Goal: Task Accomplishment & Management: Manage account settings

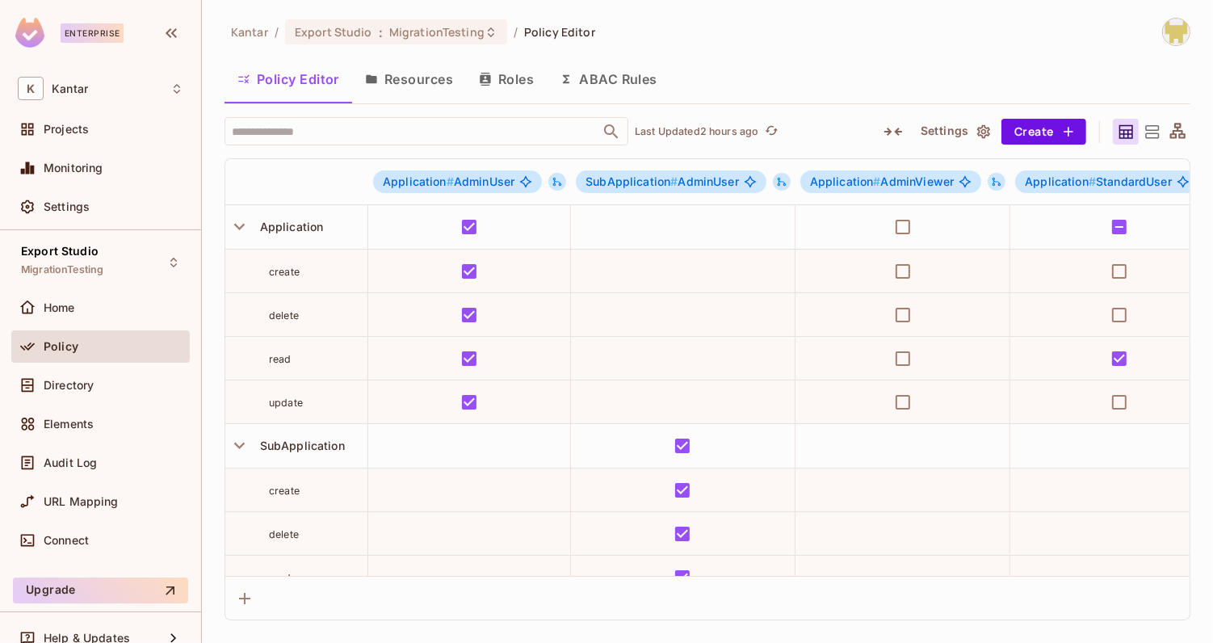
scroll to position [65, 0]
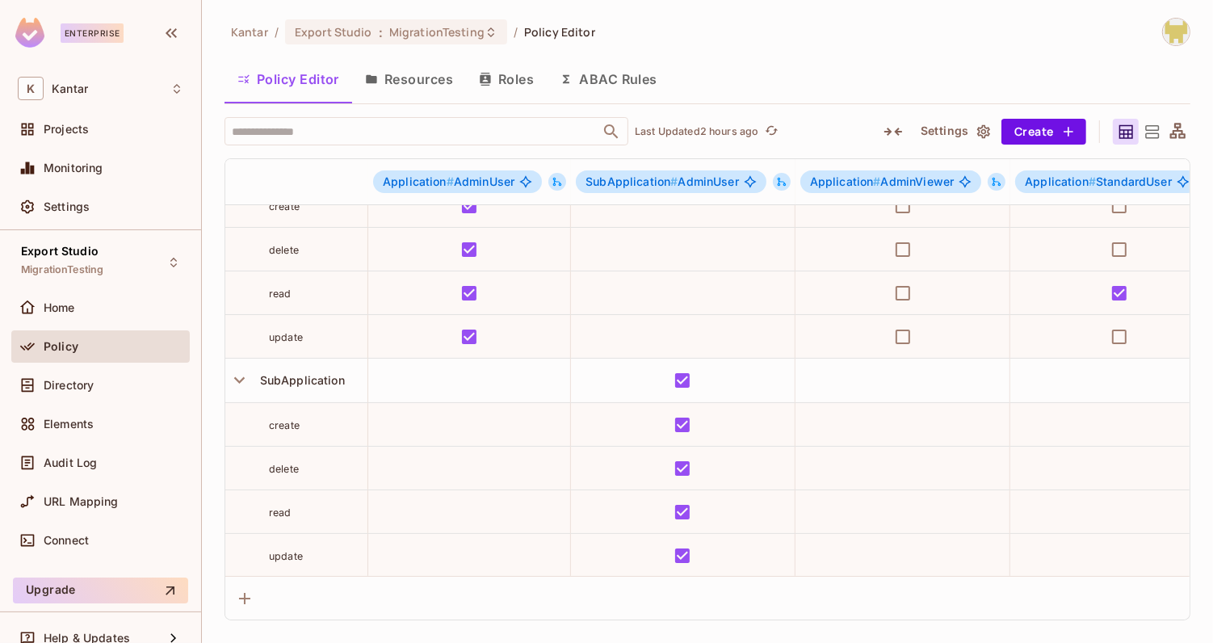
click at [933, 68] on div "Policy Editor Resources Roles ABAC Rules" at bounding box center [708, 79] width 966 height 40
click at [1169, 30] on img at bounding box center [1176, 32] width 27 height 27
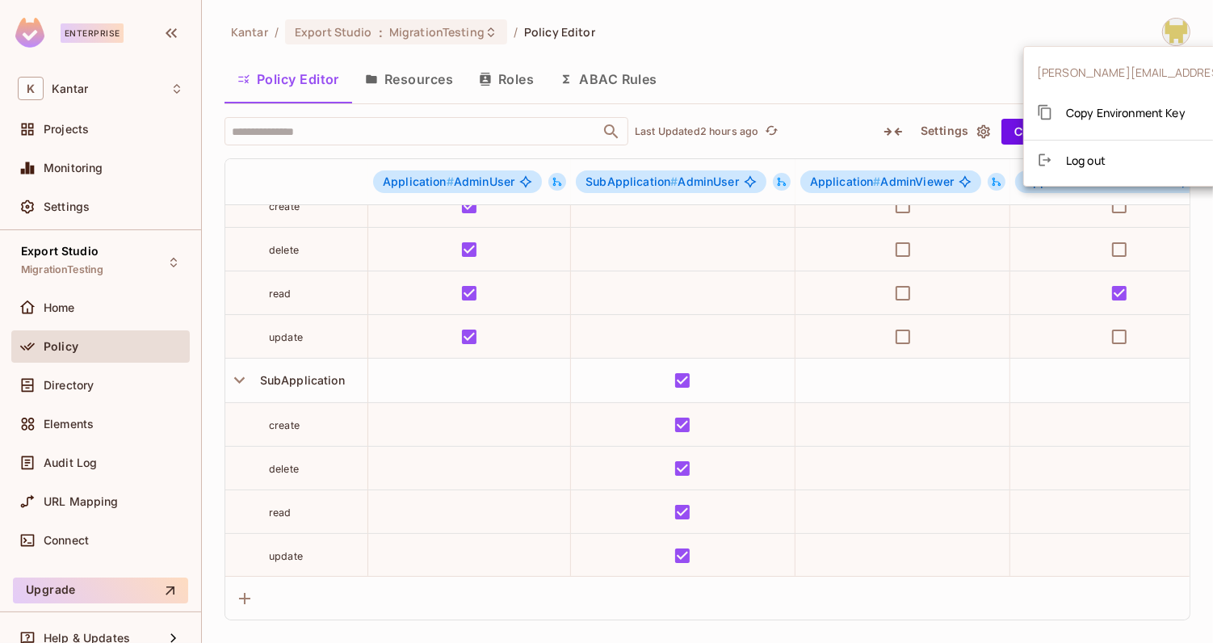
click at [1133, 112] on span "Copy Environment Key" at bounding box center [1126, 112] width 120 height 15
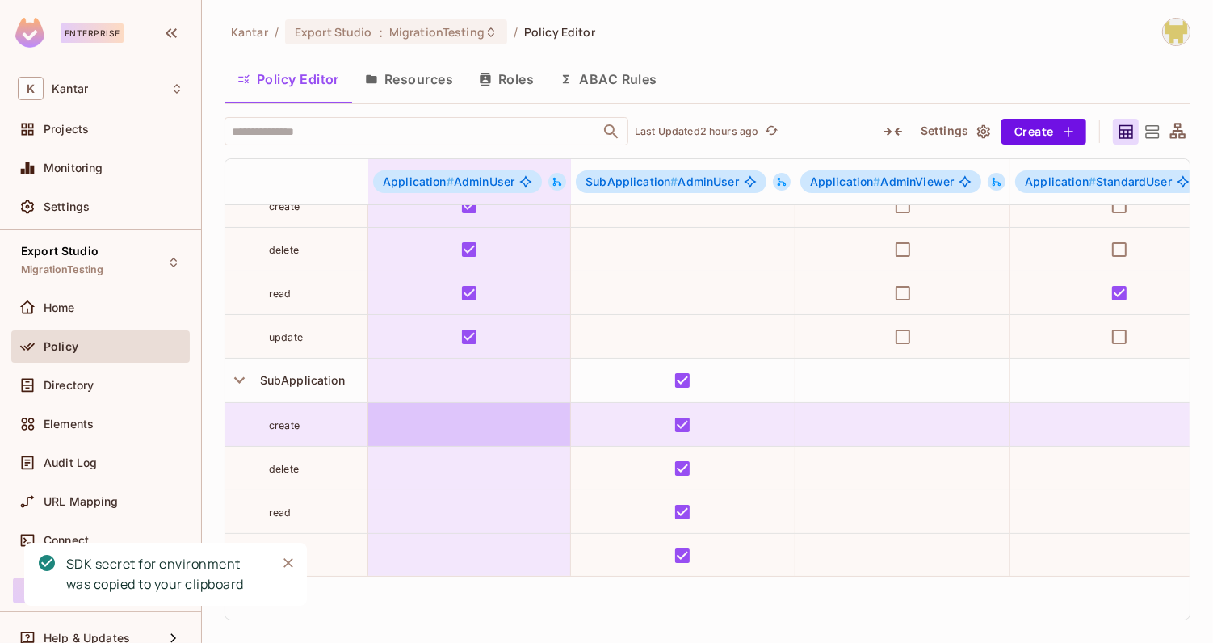
scroll to position [0, 0]
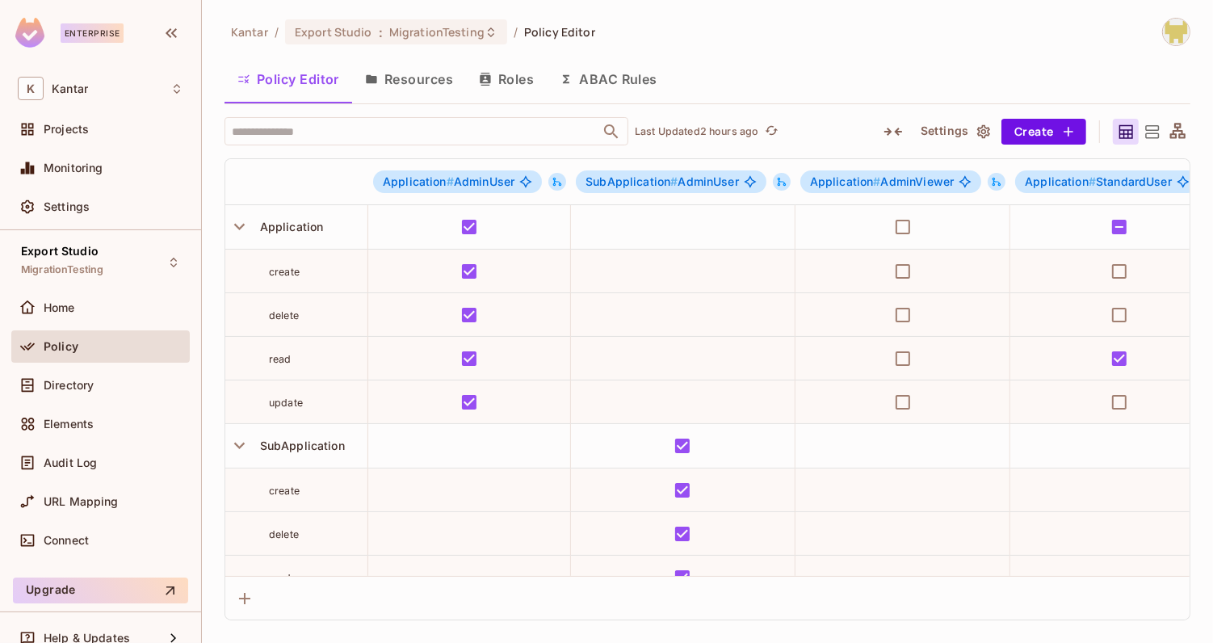
click at [519, 89] on button "Roles" at bounding box center [506, 79] width 81 height 40
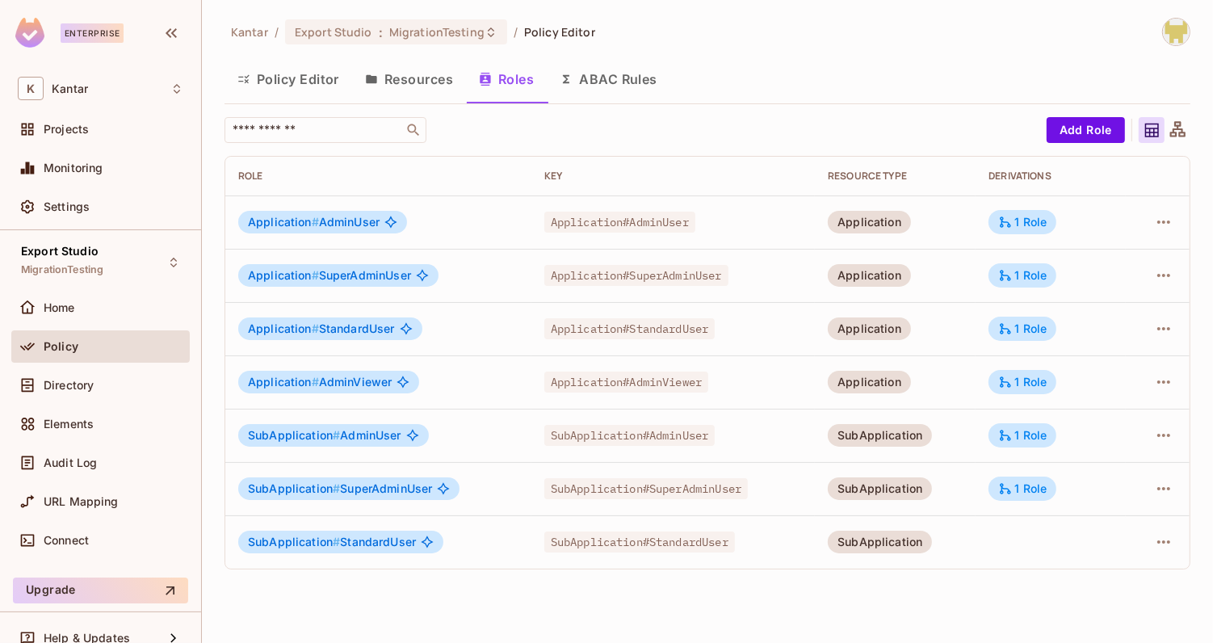
click at [729, 132] on div "​" at bounding box center [632, 130] width 814 height 26
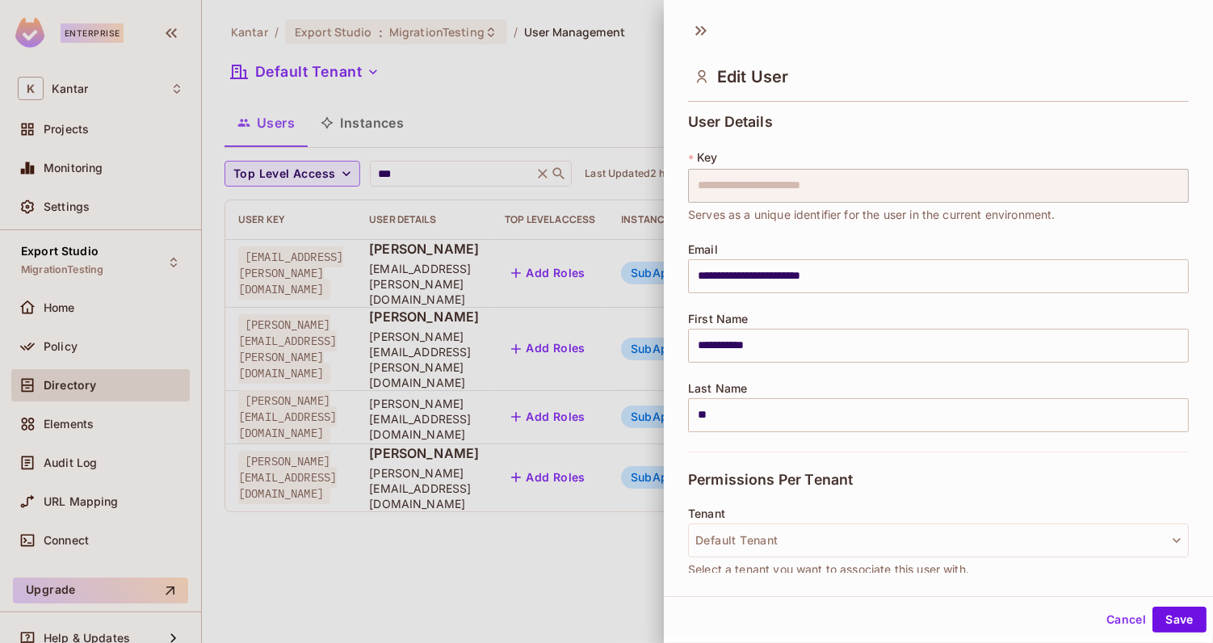
scroll to position [401, 0]
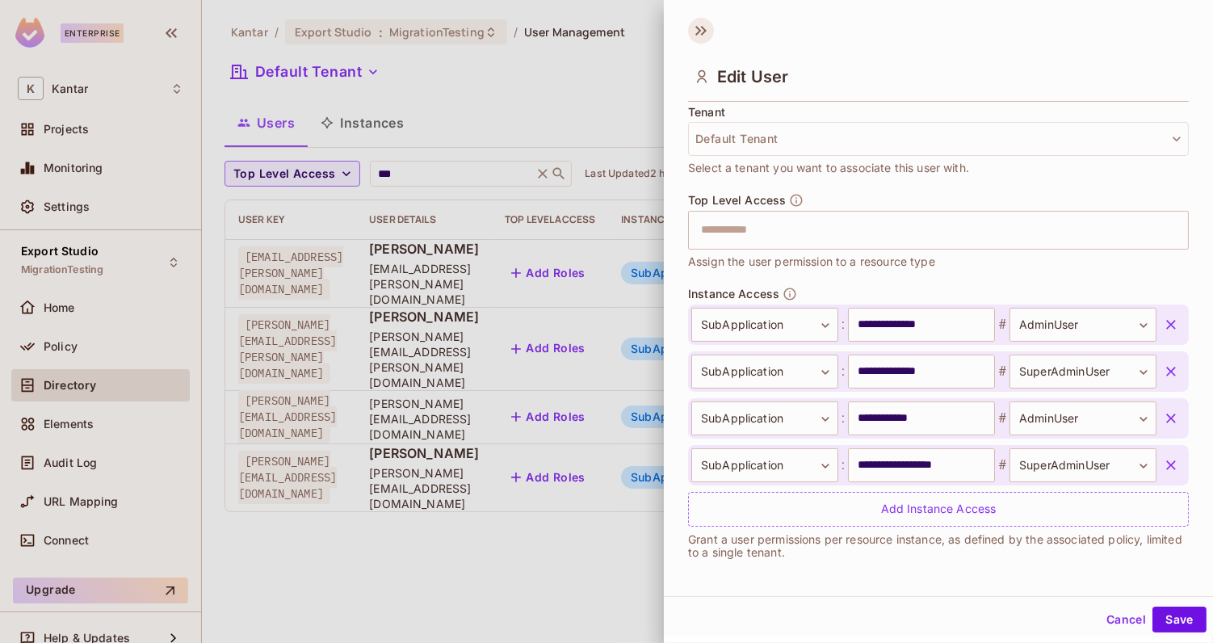
click at [704, 35] on icon at bounding box center [701, 31] width 26 height 26
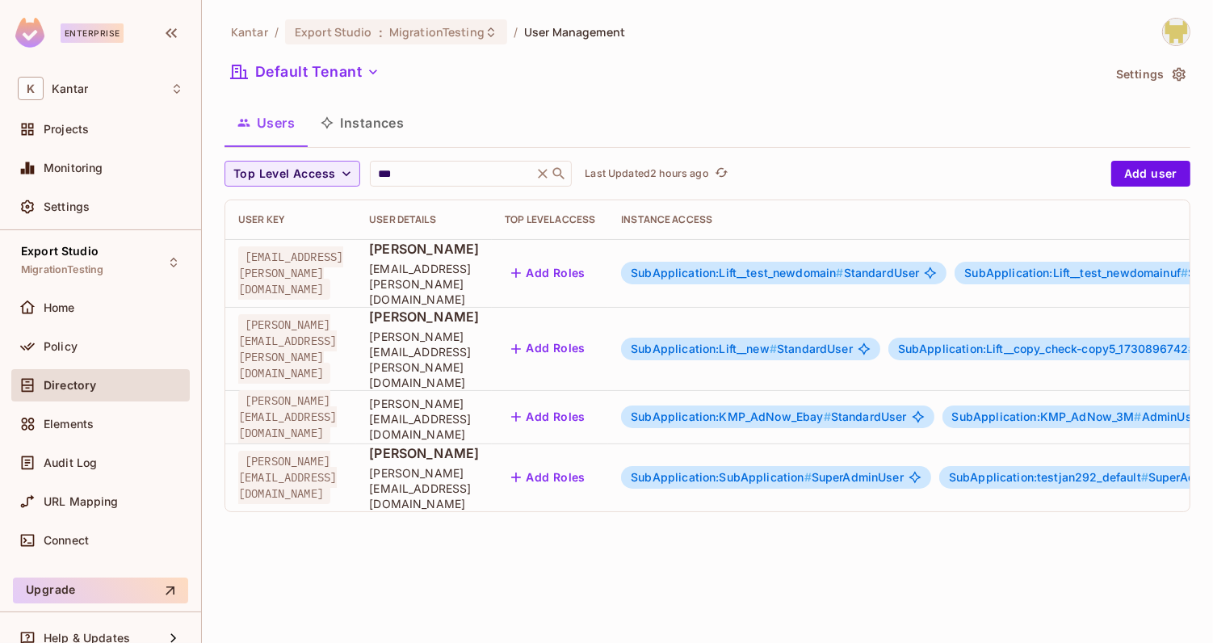
click at [345, 137] on button "Instances" at bounding box center [362, 123] width 109 height 40
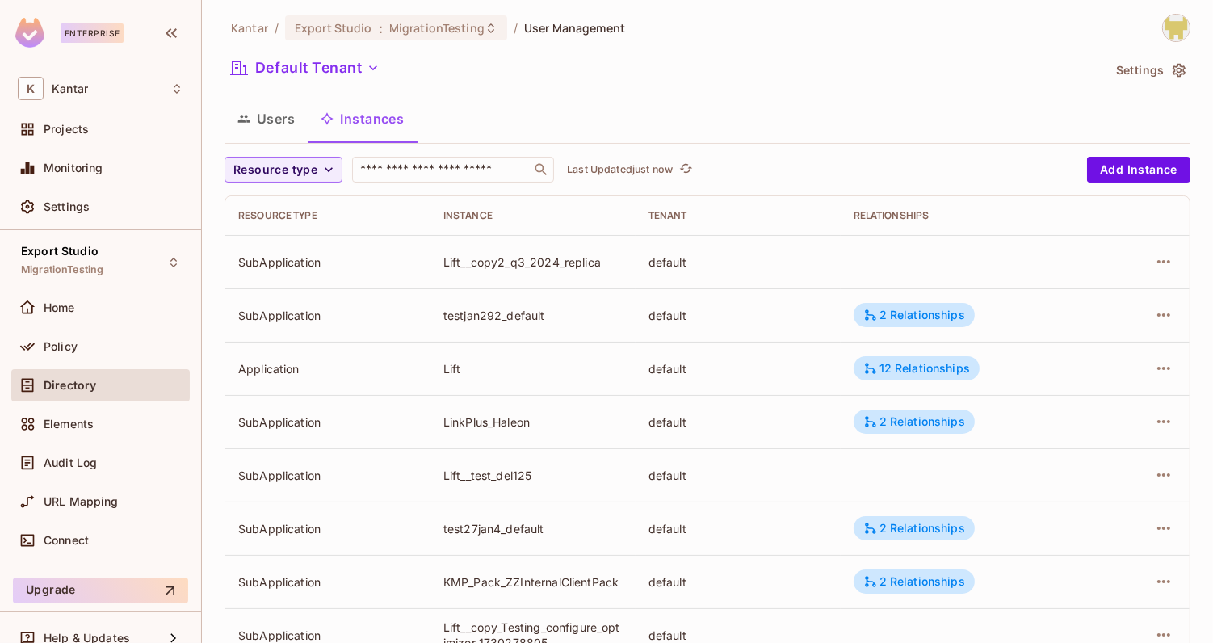
scroll to position [8, 0]
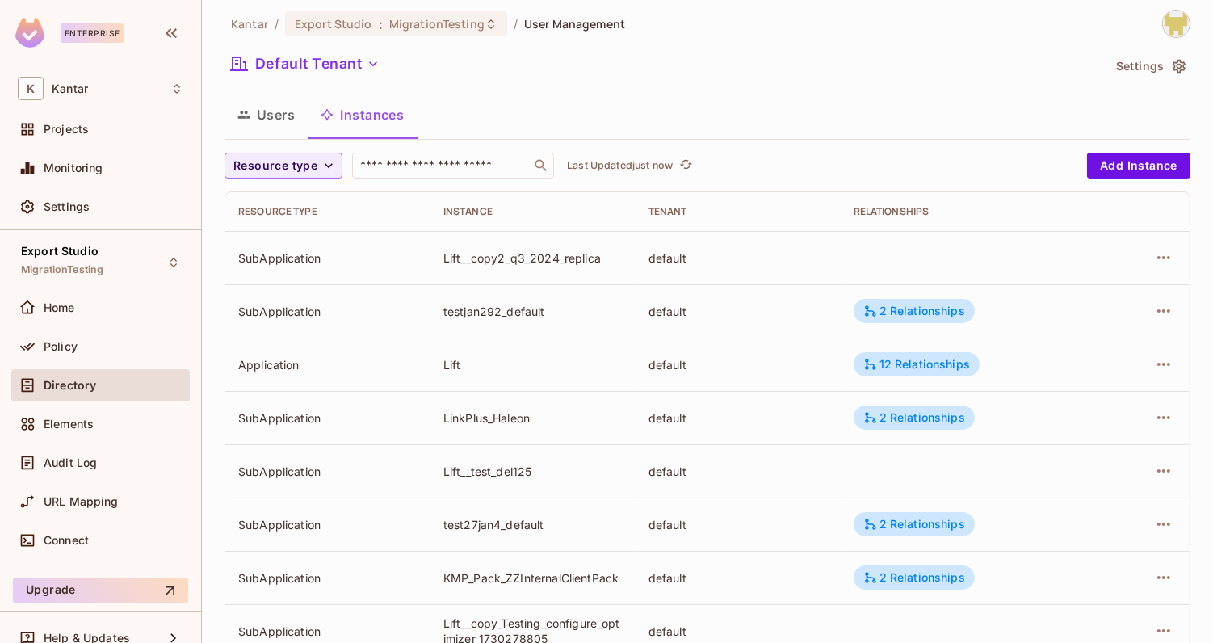
click at [305, 152] on div "Kantar / Export Studio : MigrationTesting / User Management Default Tenant Sett…" at bounding box center [708, 554] width 966 height 1088
click at [309, 166] on span "Resource type" at bounding box center [275, 166] width 84 height 20
click at [288, 213] on li "Application" at bounding box center [279, 202] width 108 height 35
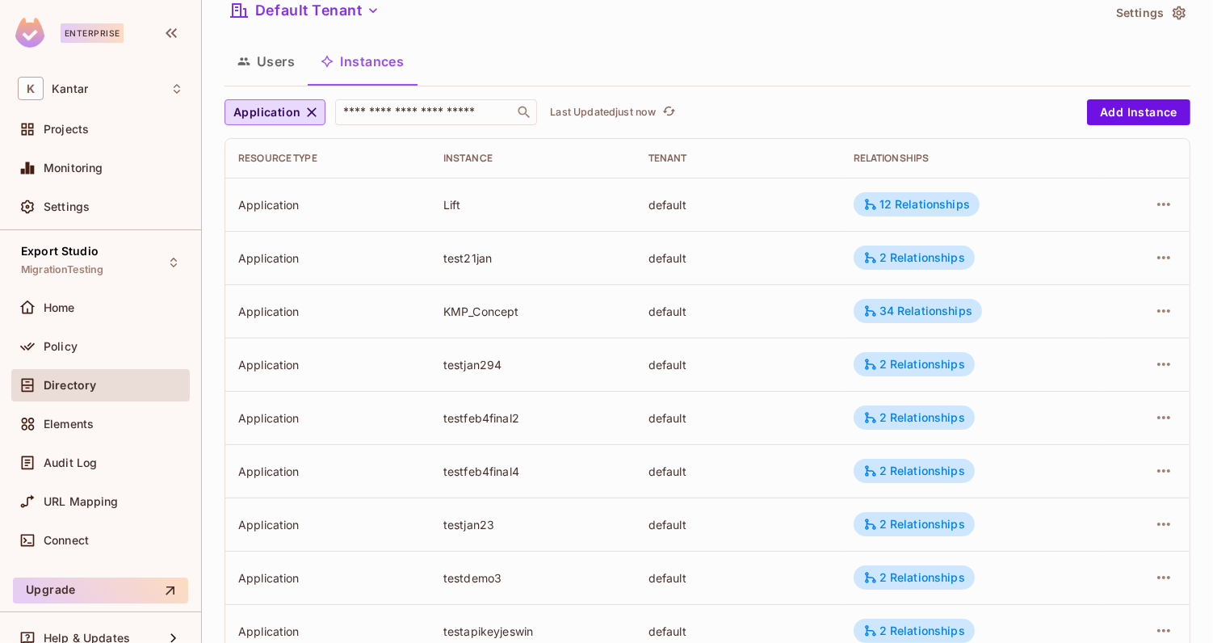
scroll to position [0, 0]
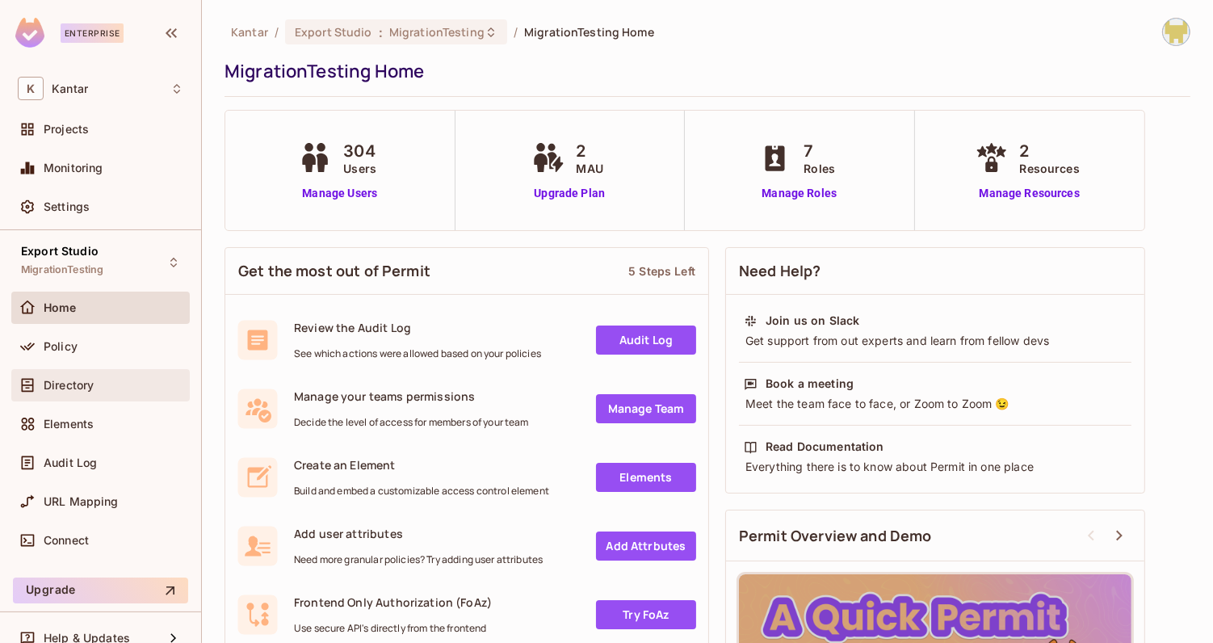
click at [122, 376] on div "Directory" at bounding box center [101, 385] width 166 height 19
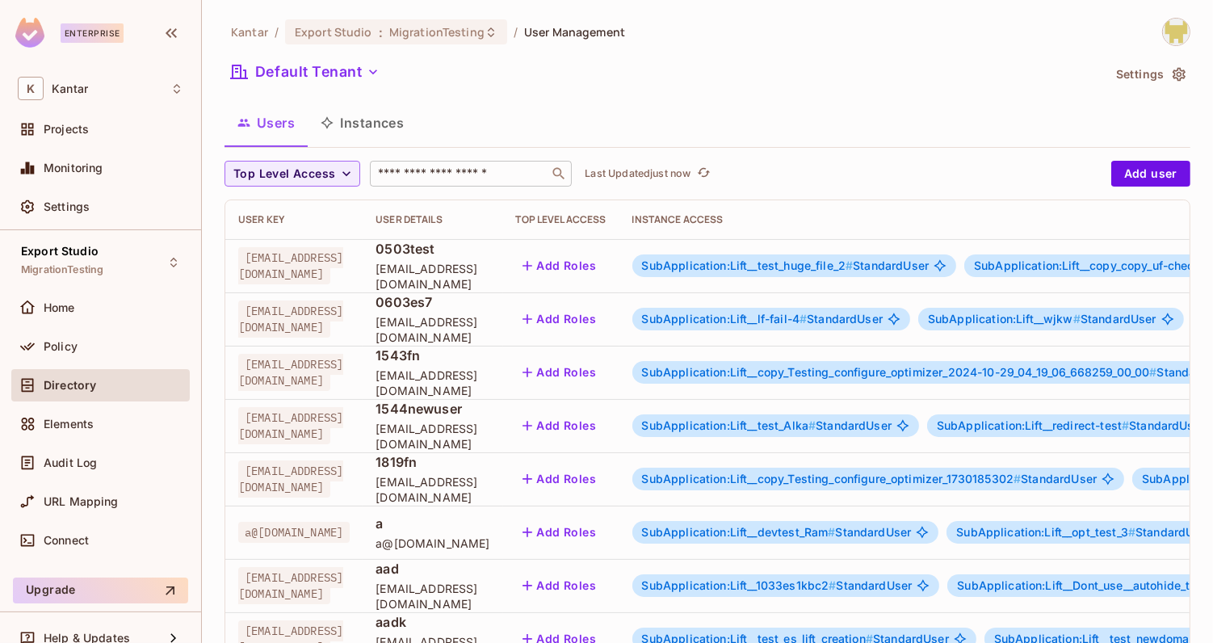
click at [423, 176] on input "text" at bounding box center [460, 174] width 170 height 16
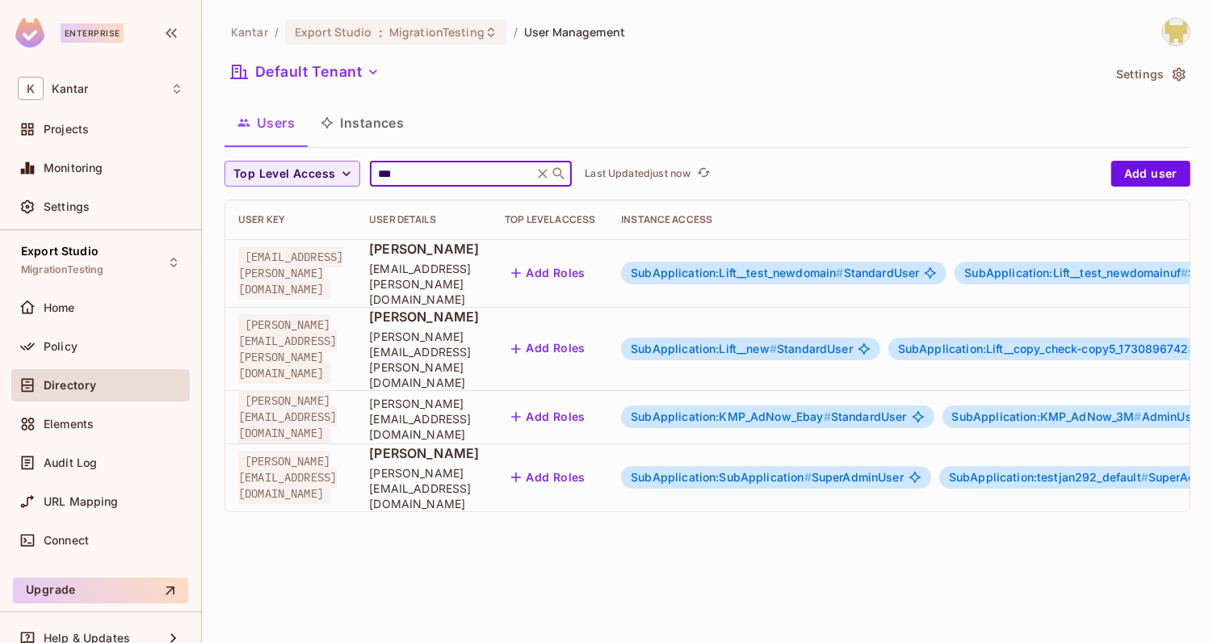
click at [471, 511] on div "Kantar / Export Studio : MigrationTesting / User Management Default Tenant Sett…" at bounding box center [707, 321] width 1011 height 643
click at [536, 540] on div "Kantar / Export Studio : MigrationTesting / User Management Default Tenant Sett…" at bounding box center [707, 321] width 1011 height 643
click at [427, 176] on input "***" at bounding box center [451, 174] width 153 height 16
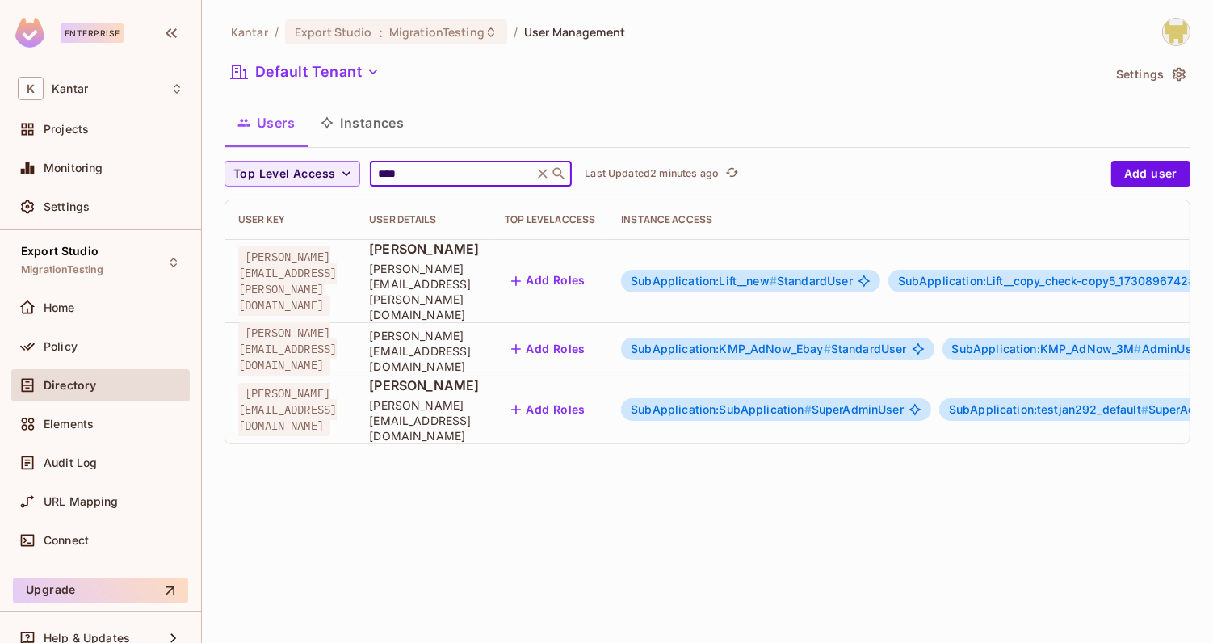
type input "****"
click at [796, 402] on span "SubApplication:SubApplication #" at bounding box center [721, 409] width 181 height 14
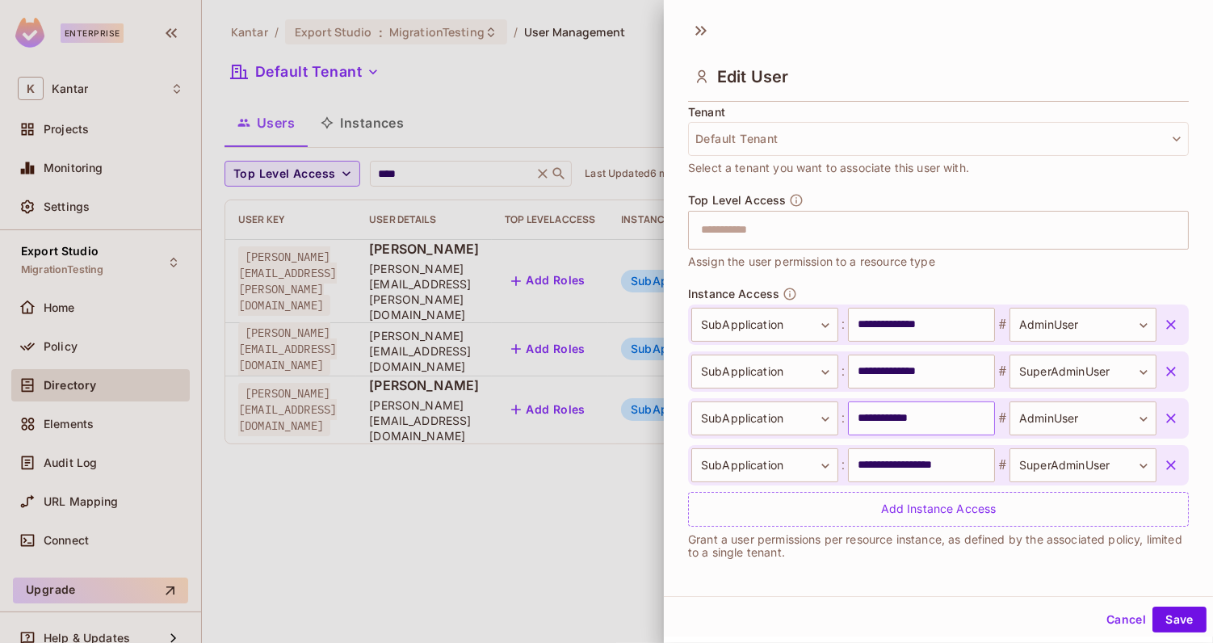
scroll to position [2, 0]
click at [826, 285] on div "**********" at bounding box center [938, 405] width 501 height 240
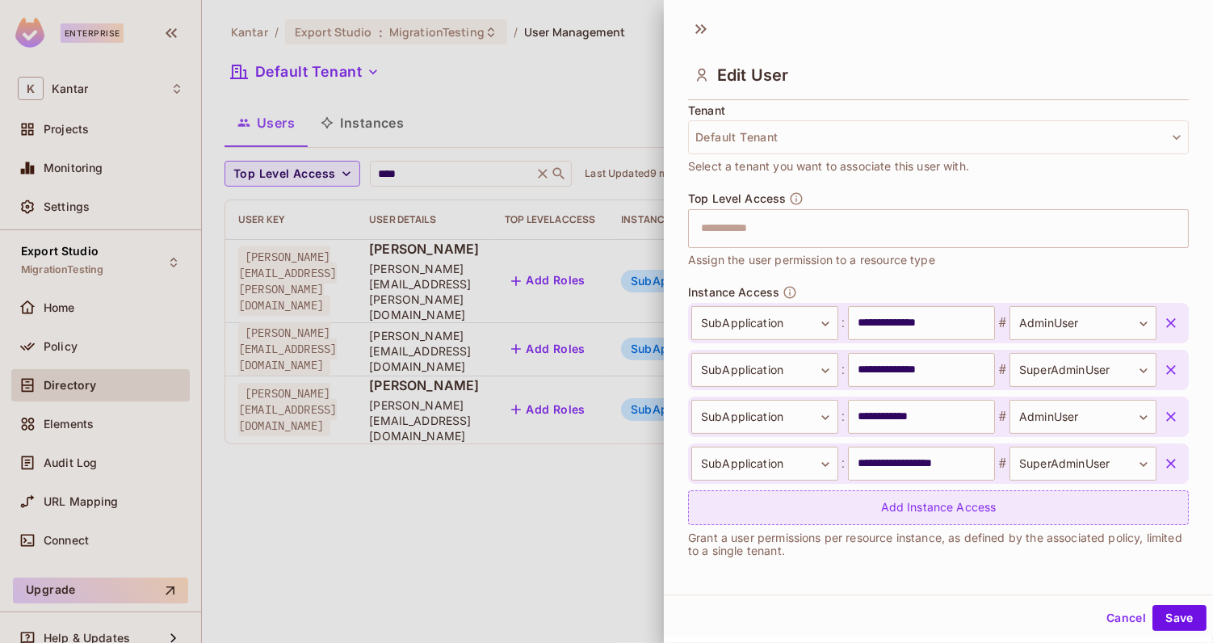
click at [886, 504] on div "Add Instance Access" at bounding box center [938, 507] width 501 height 35
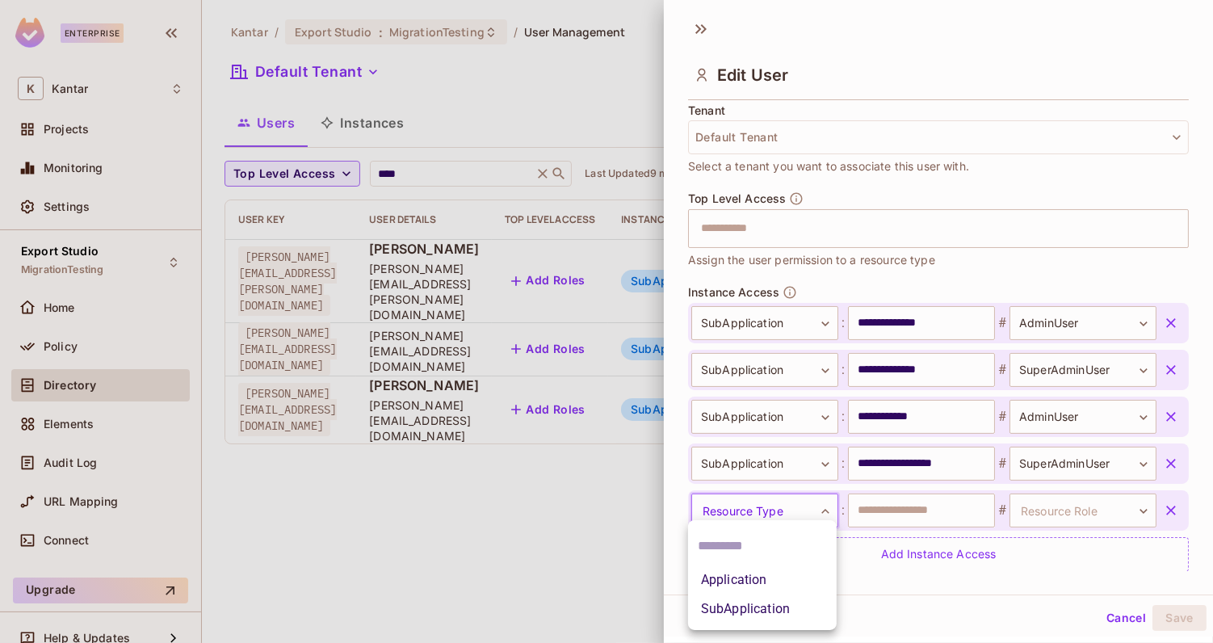
click at [795, 502] on body "**********" at bounding box center [606, 321] width 1213 height 643
click at [746, 605] on li "SubApplication" at bounding box center [762, 609] width 149 height 29
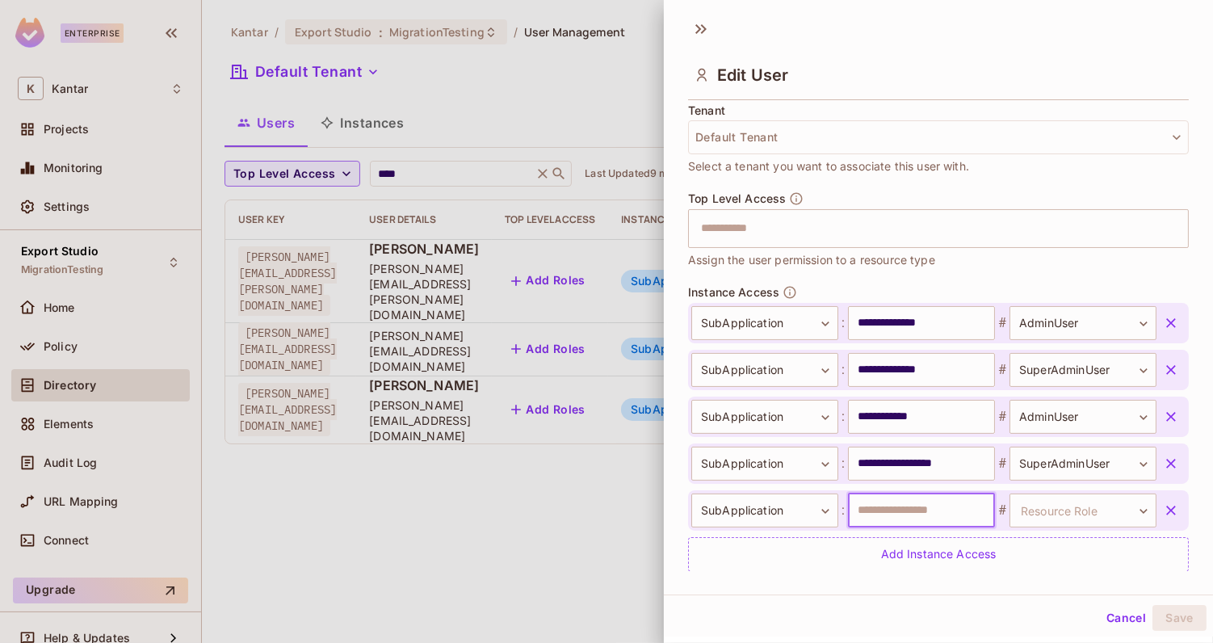
click at [902, 519] on input "text" at bounding box center [921, 511] width 147 height 34
type input "**********"
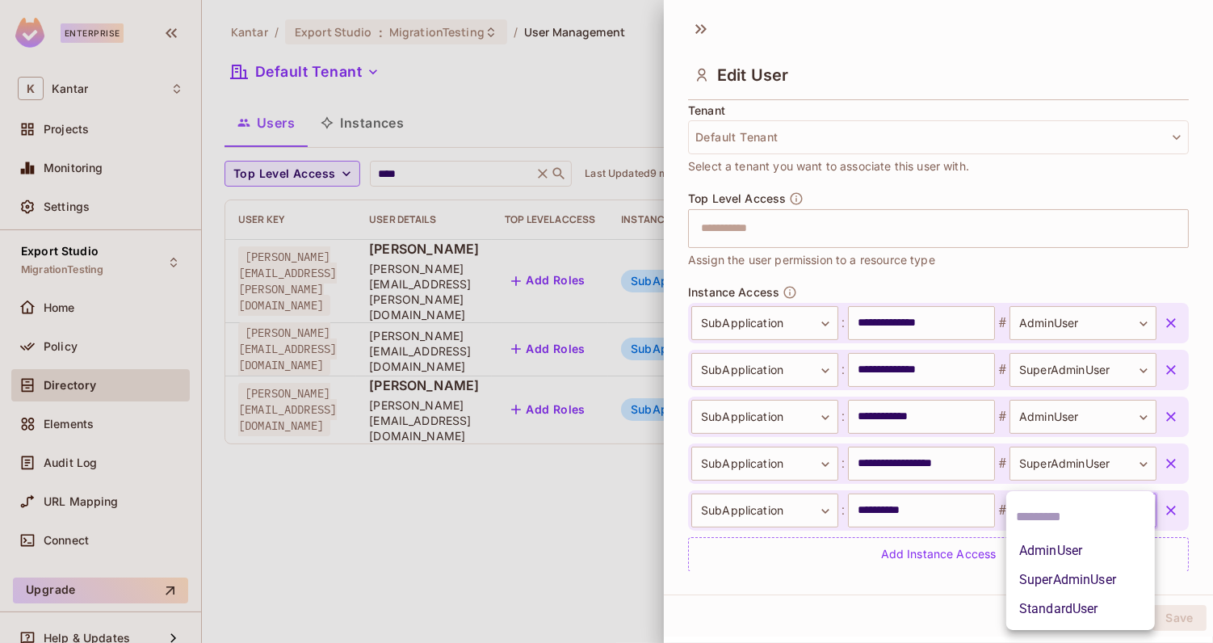
click at [1058, 502] on body "**********" at bounding box center [606, 321] width 1213 height 643
click at [1072, 608] on li "StandardUser" at bounding box center [1081, 609] width 149 height 29
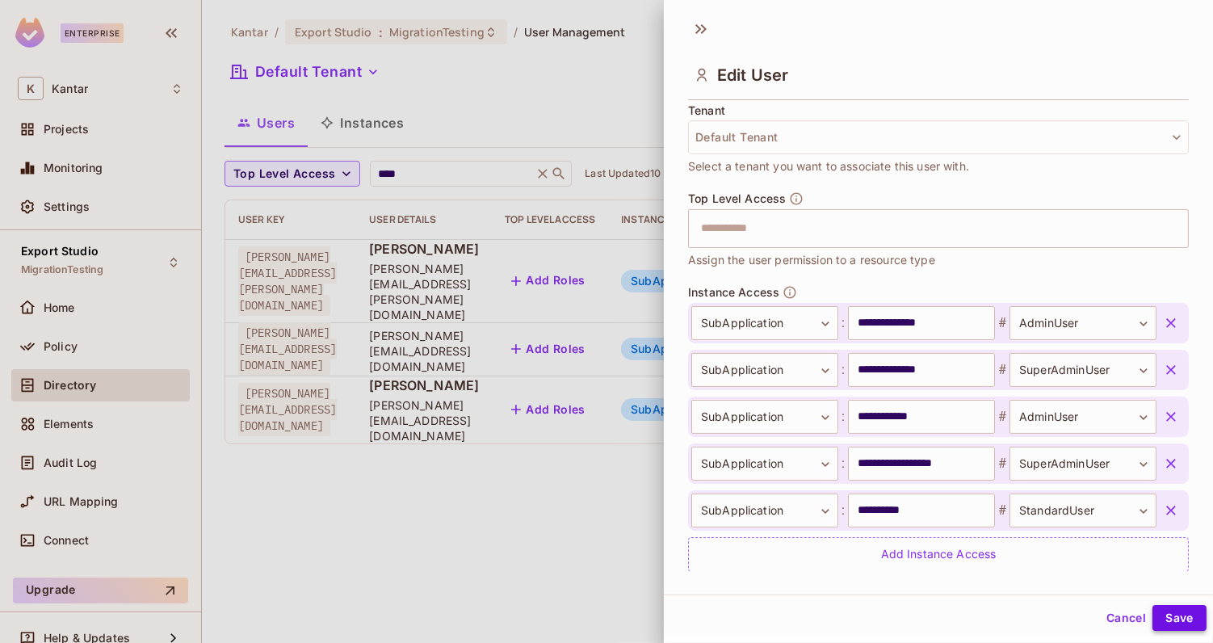
click at [1173, 617] on button "Save" at bounding box center [1180, 618] width 54 height 26
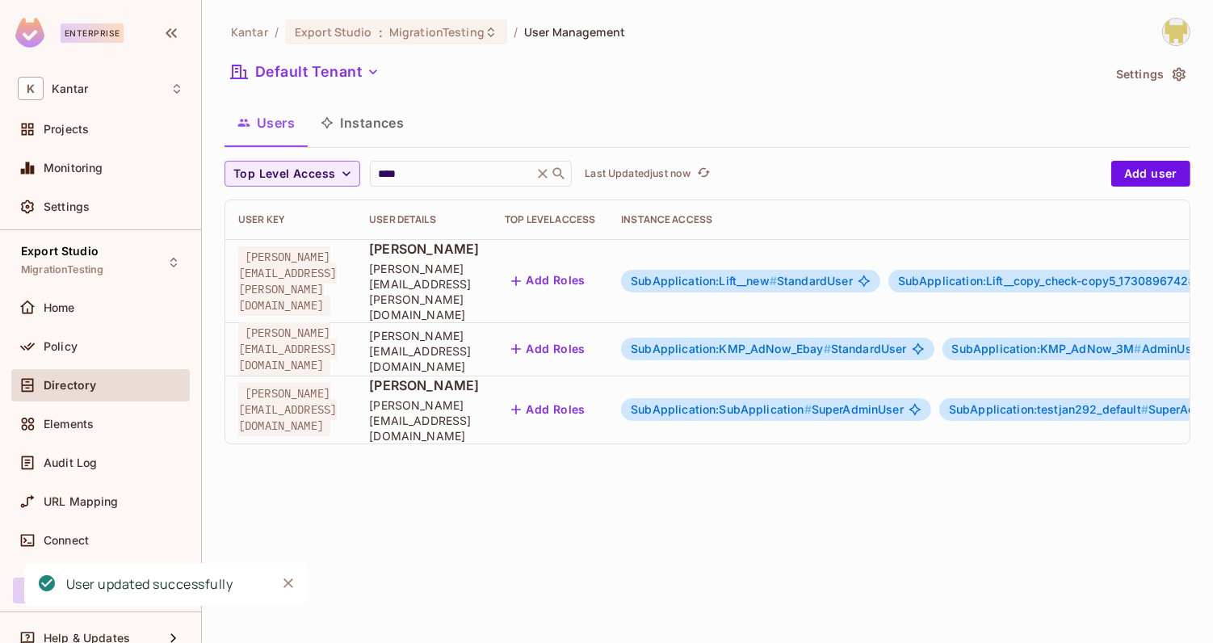
click at [777, 274] on span "SubApplication:Lift__new #" at bounding box center [704, 281] width 146 height 14
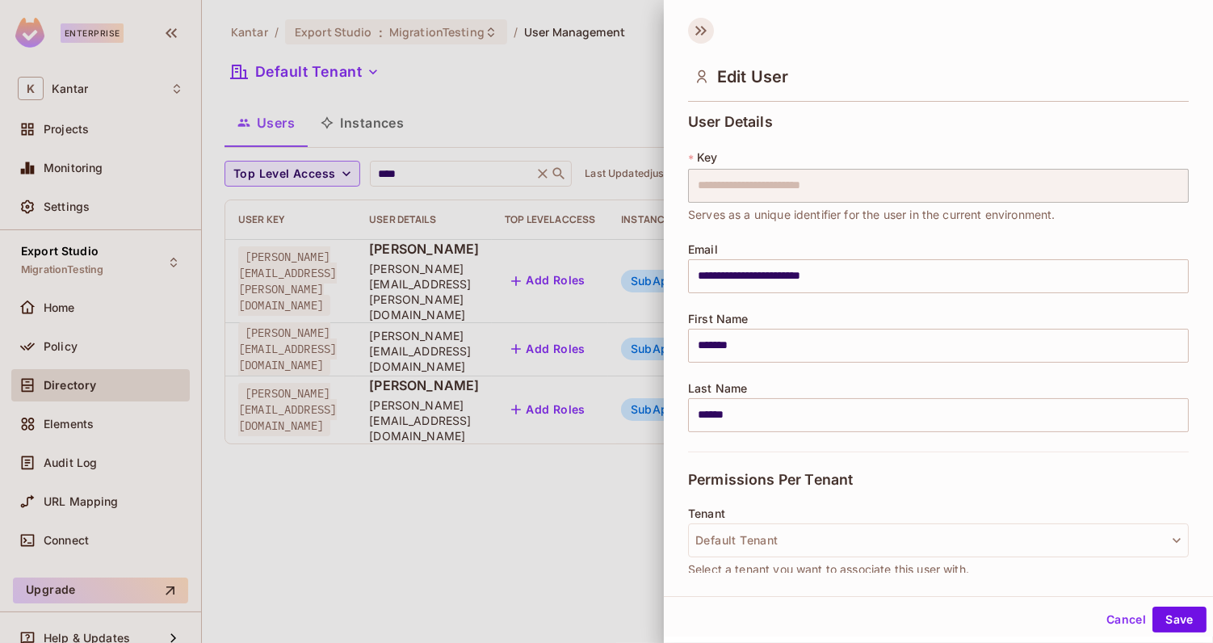
click at [703, 32] on icon at bounding box center [704, 31] width 6 height 10
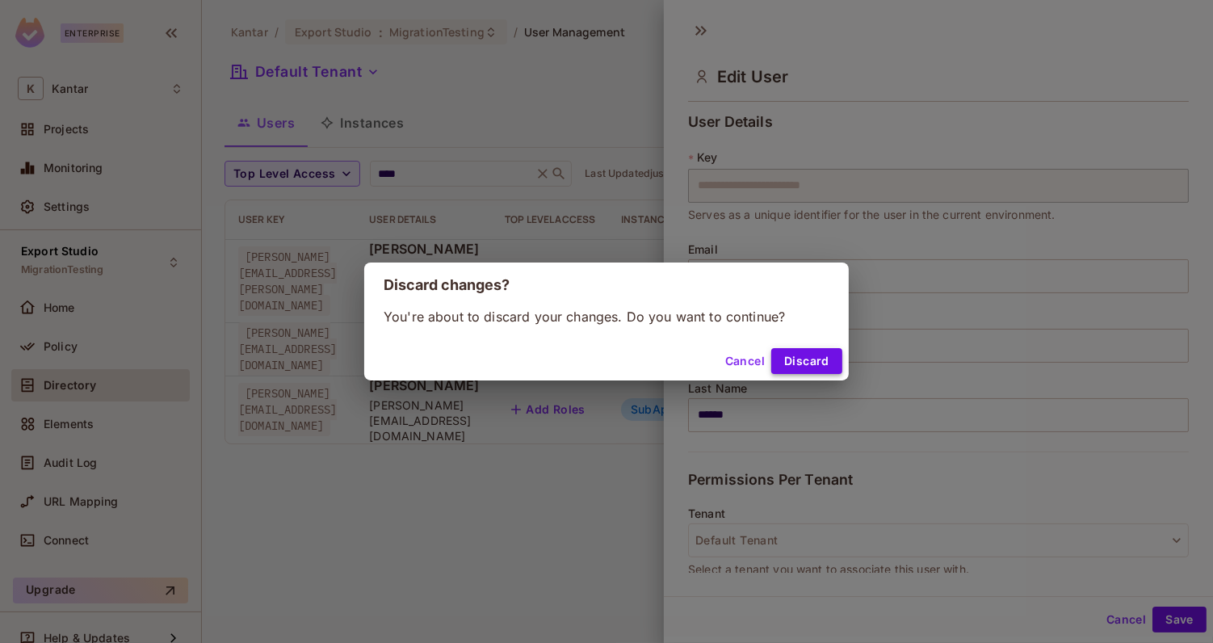
click at [809, 360] on button "Discard" at bounding box center [806, 361] width 71 height 26
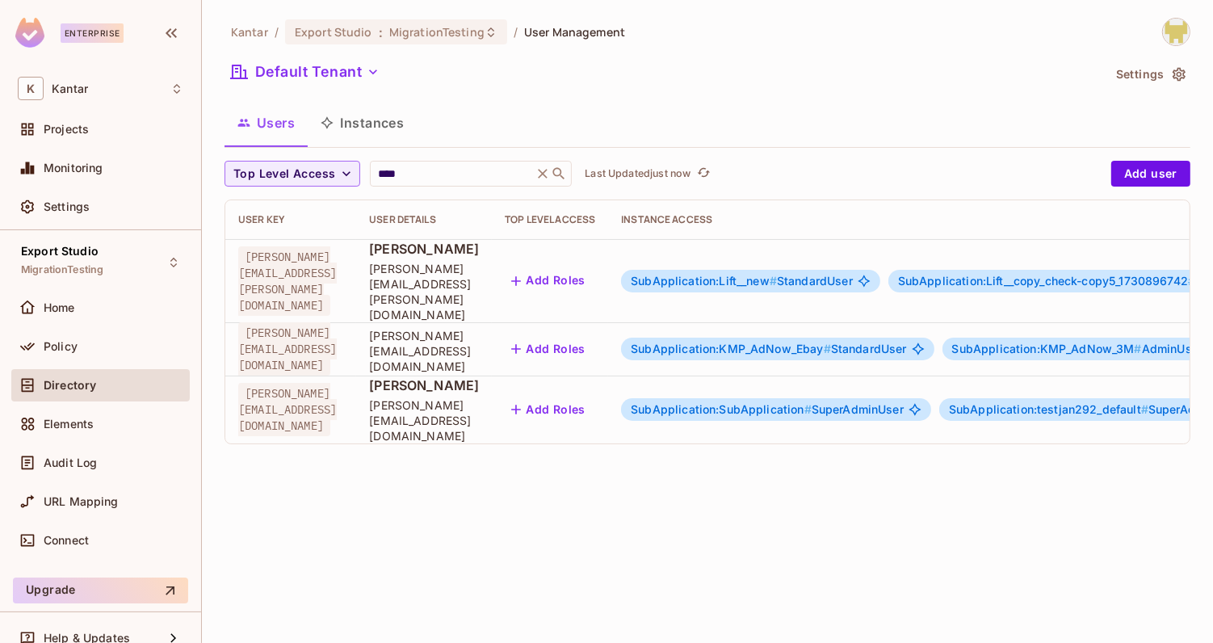
click at [812, 402] on span "SubApplication:SubApplication #" at bounding box center [721, 409] width 181 height 14
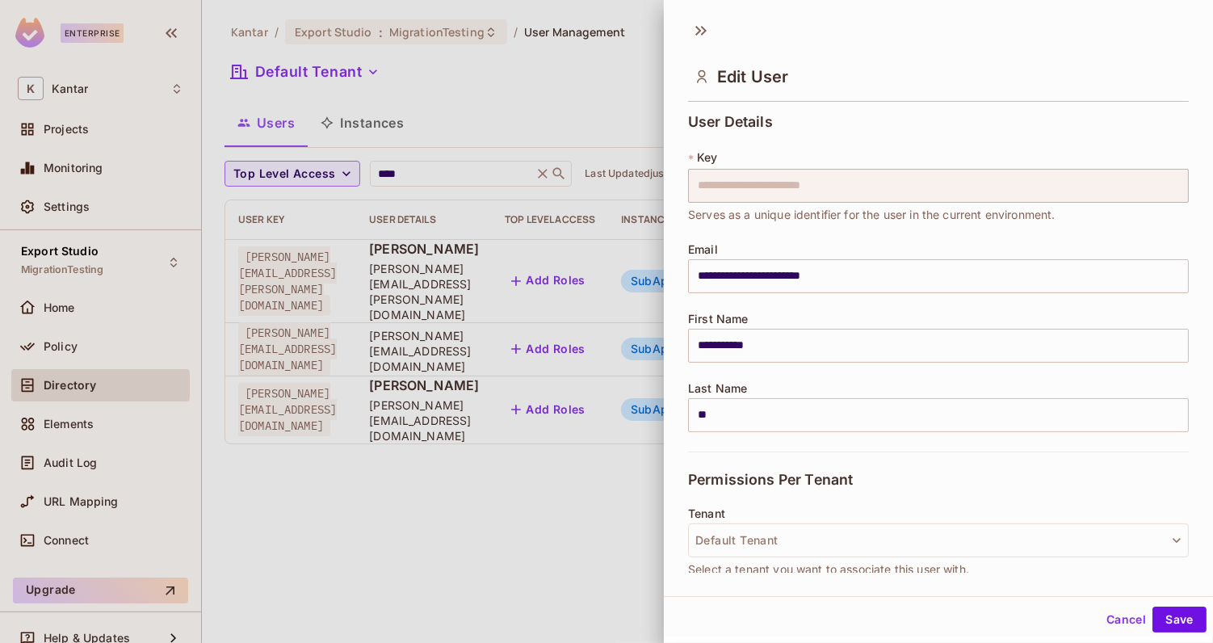
scroll to position [448, 0]
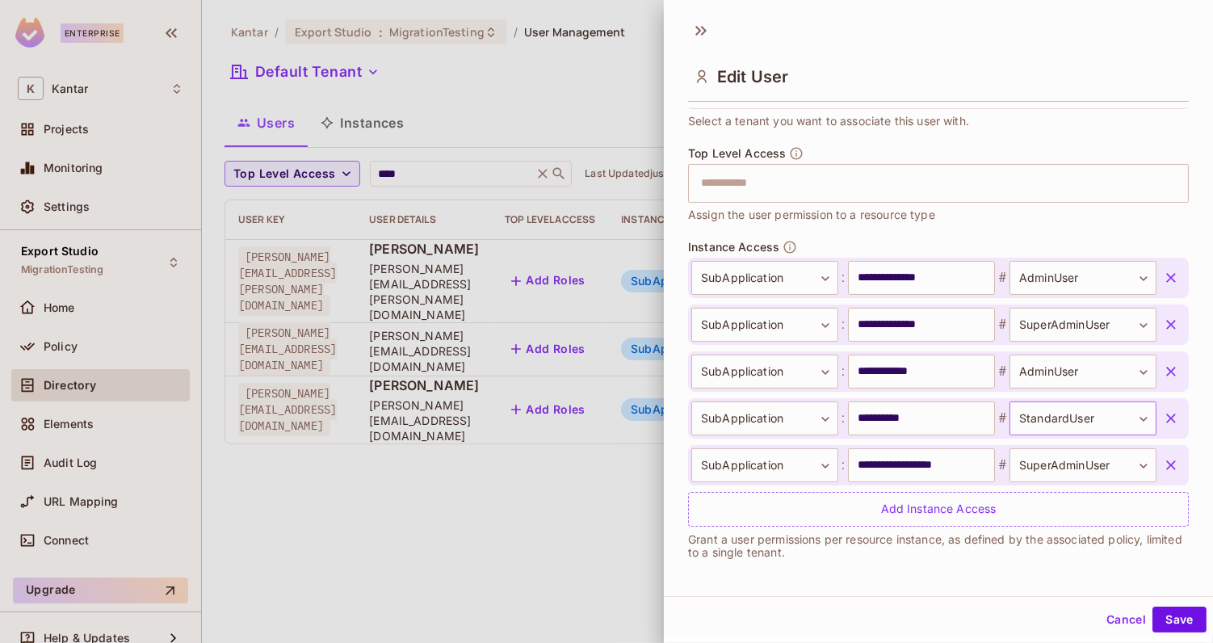
click at [1053, 417] on body "**********" at bounding box center [606, 321] width 1213 height 643
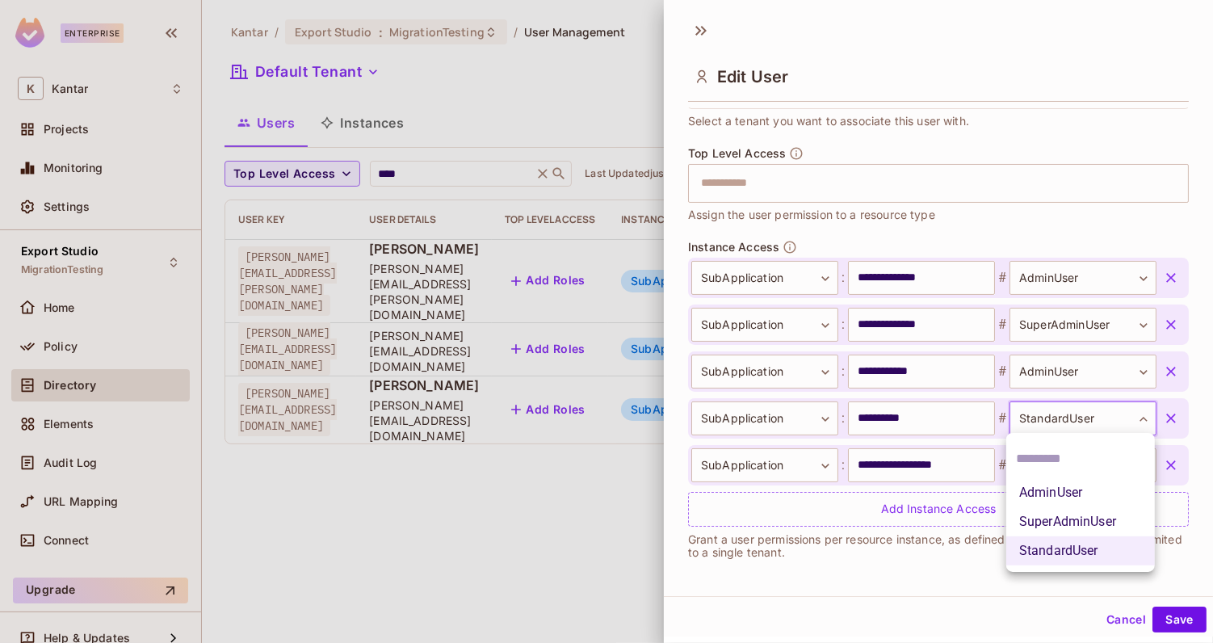
click at [1044, 492] on li "AdminUser" at bounding box center [1081, 492] width 149 height 29
type input "*********"
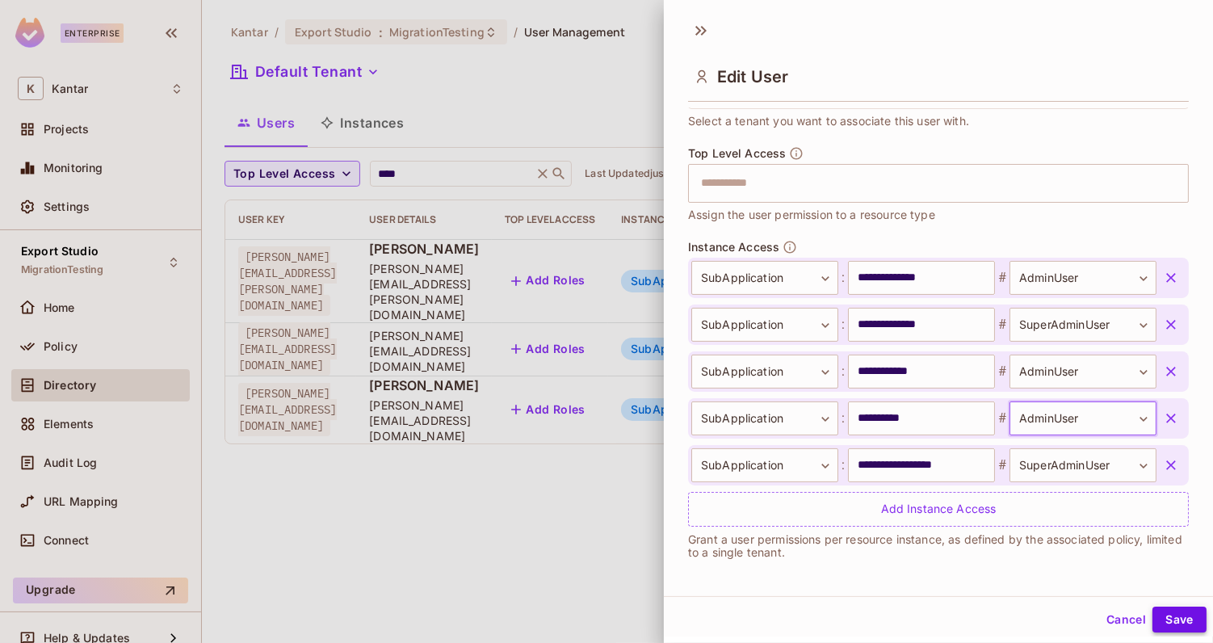
click at [1176, 618] on button "Save" at bounding box center [1180, 620] width 54 height 26
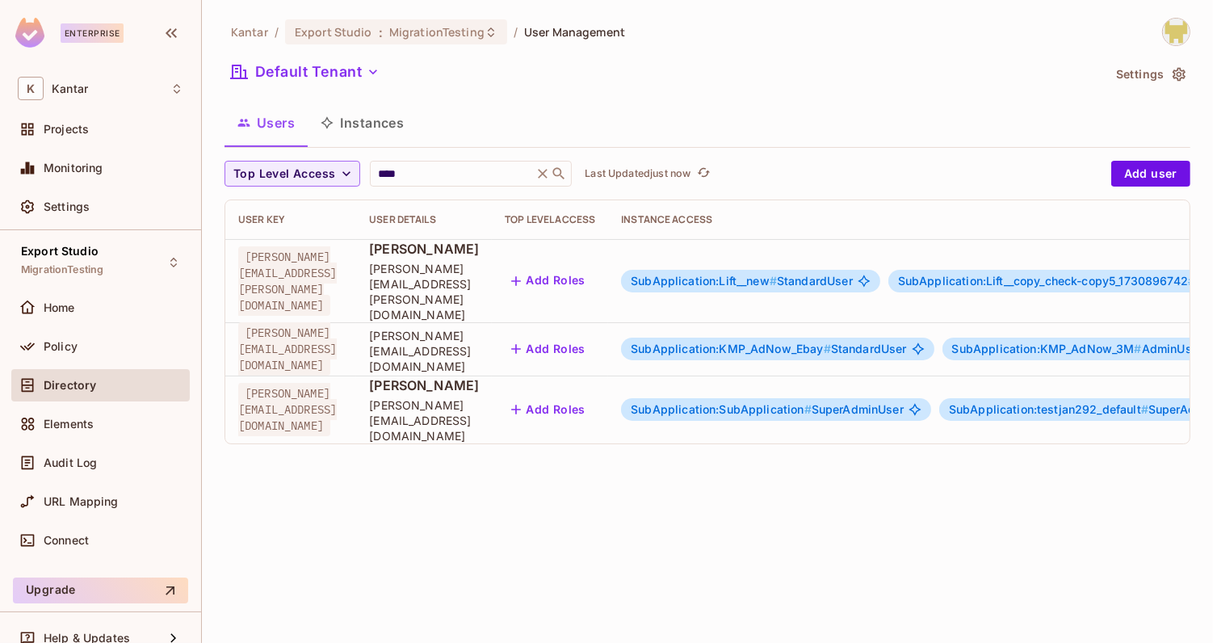
click at [763, 402] on span "SubApplication:SubApplication #" at bounding box center [721, 409] width 181 height 14
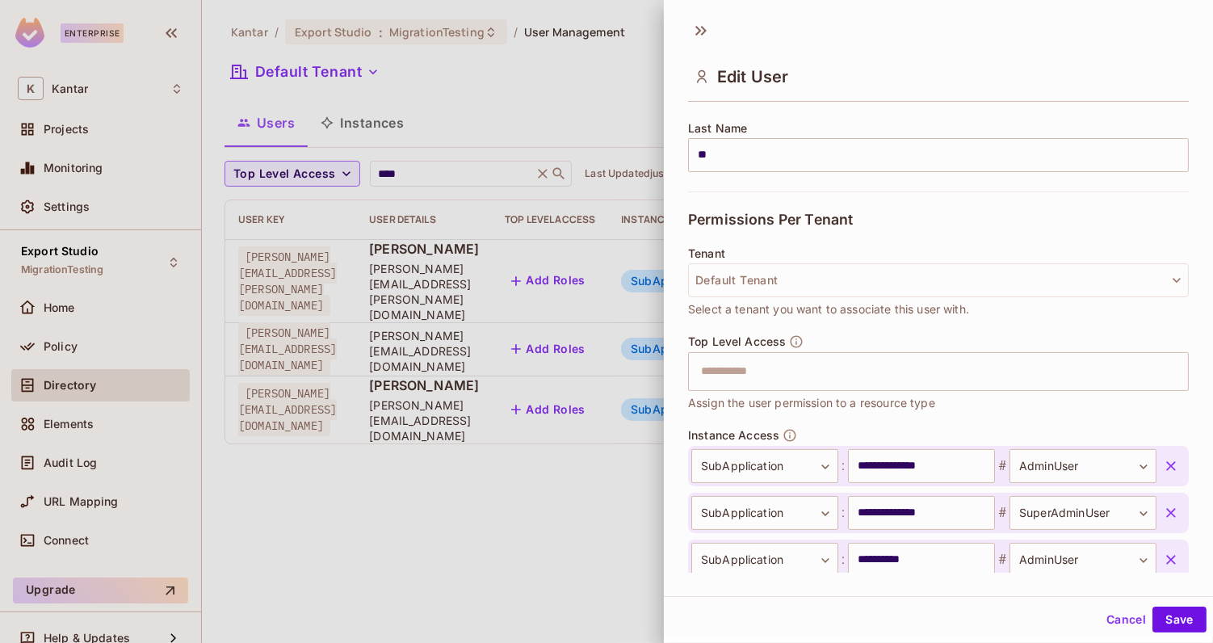
scroll to position [495, 0]
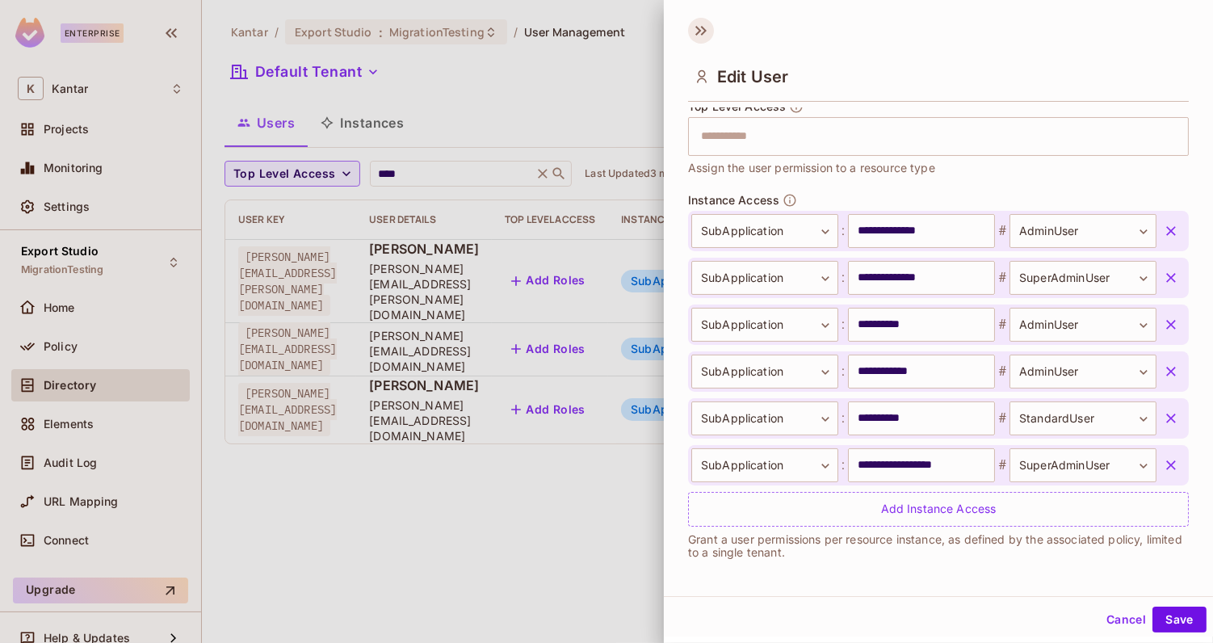
click at [693, 34] on icon at bounding box center [701, 31] width 26 height 26
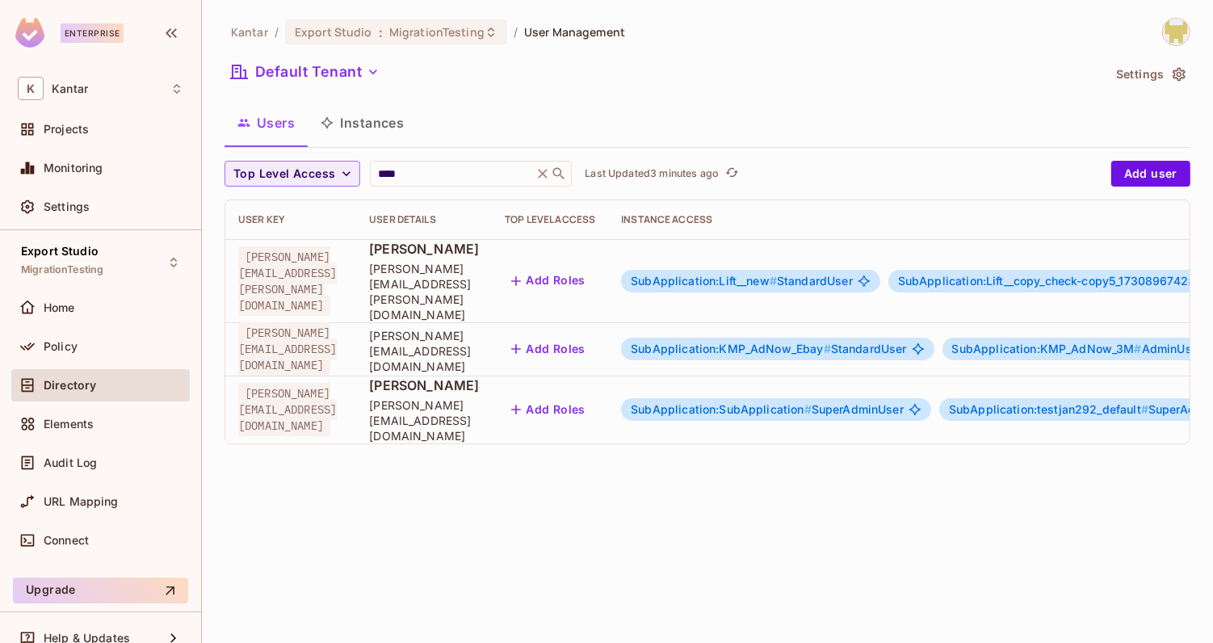
click at [371, 118] on button "Instances" at bounding box center [362, 123] width 109 height 40
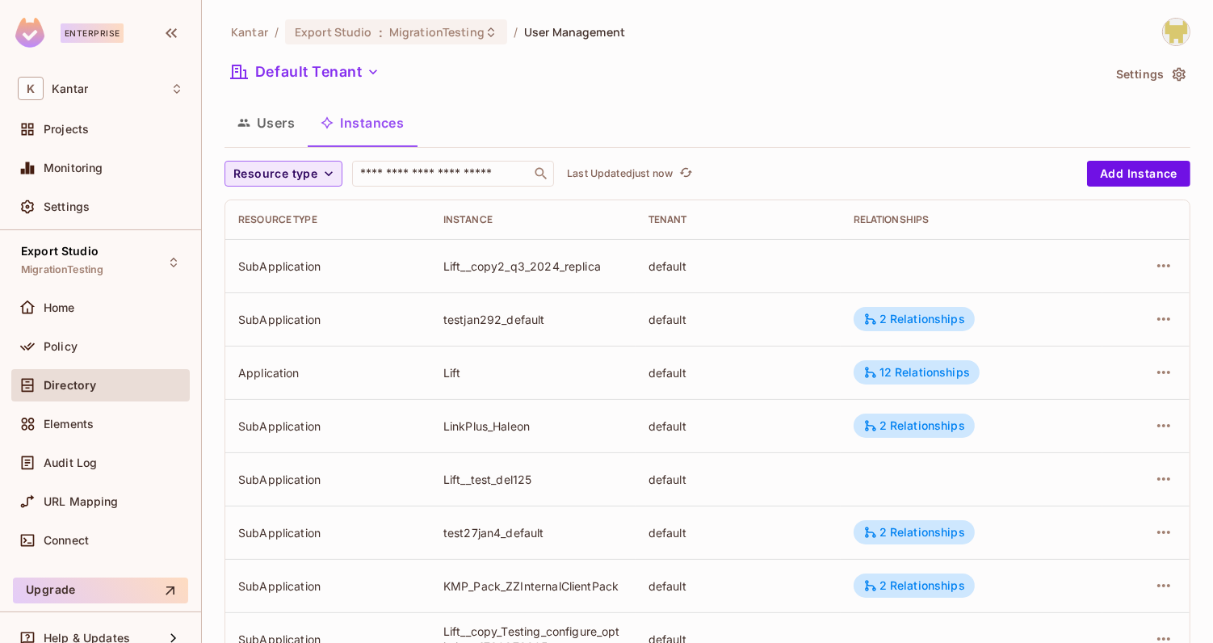
click at [290, 176] on span "Resource type" at bounding box center [275, 174] width 84 height 20
click at [290, 204] on span "Application" at bounding box center [279, 210] width 82 height 15
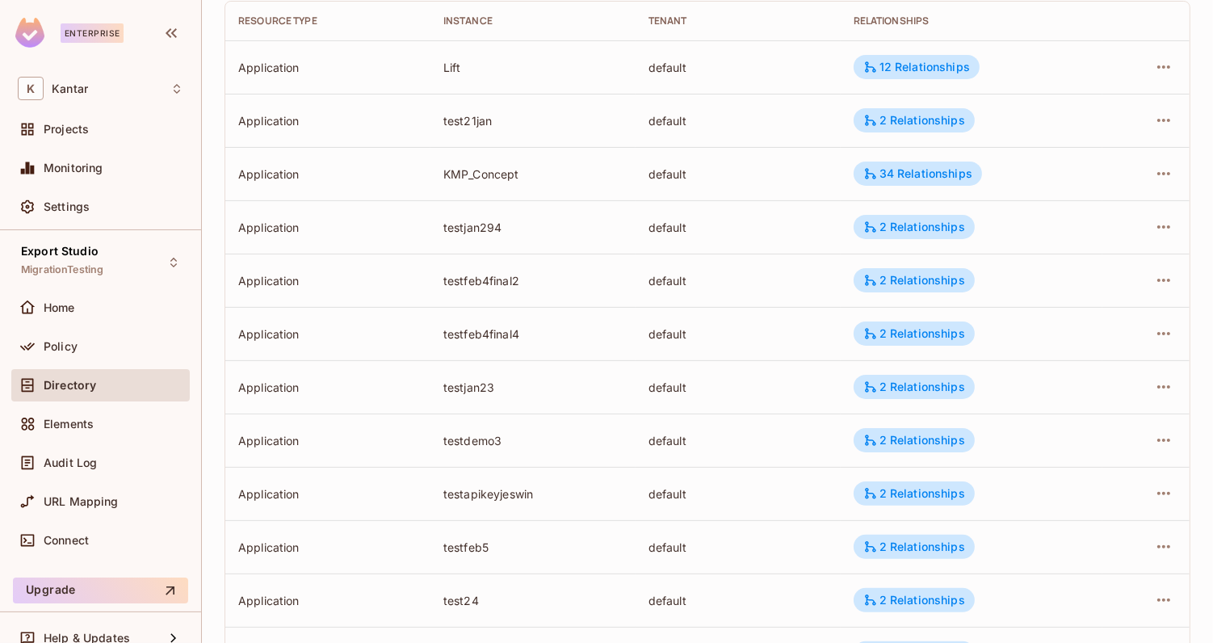
scroll to position [483, 0]
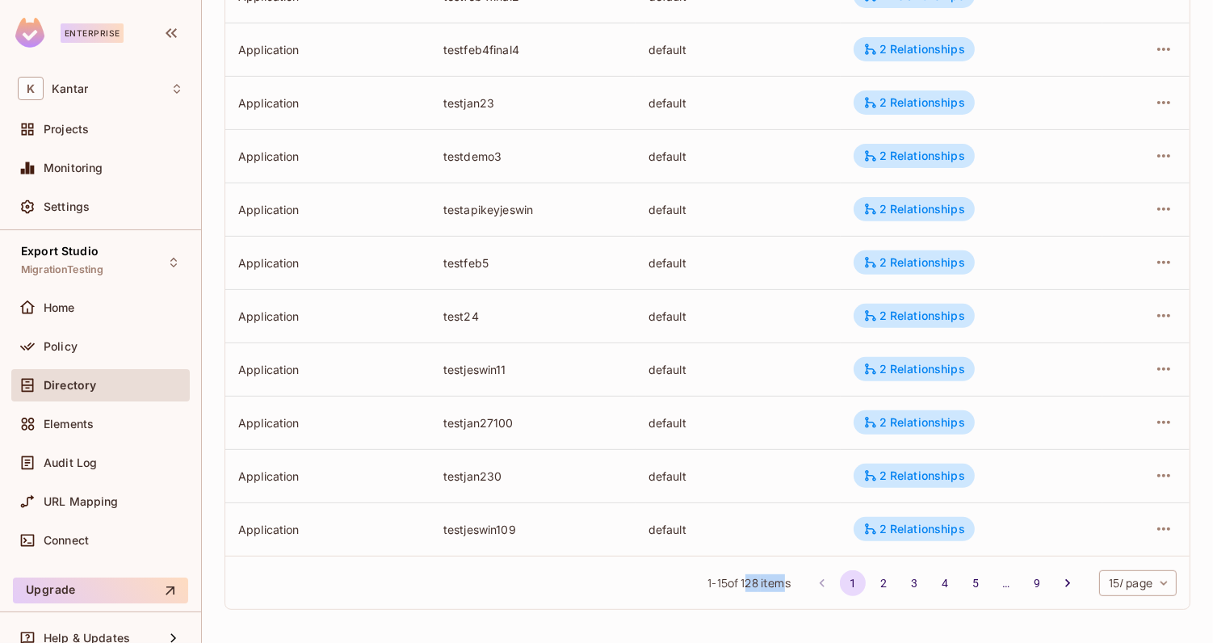
drag, startPoint x: 740, startPoint y: 587, endPoint x: 780, endPoint y: 588, distance: 40.4
click at [780, 588] on span "1 - 15 of 128 items" at bounding box center [749, 583] width 82 height 18
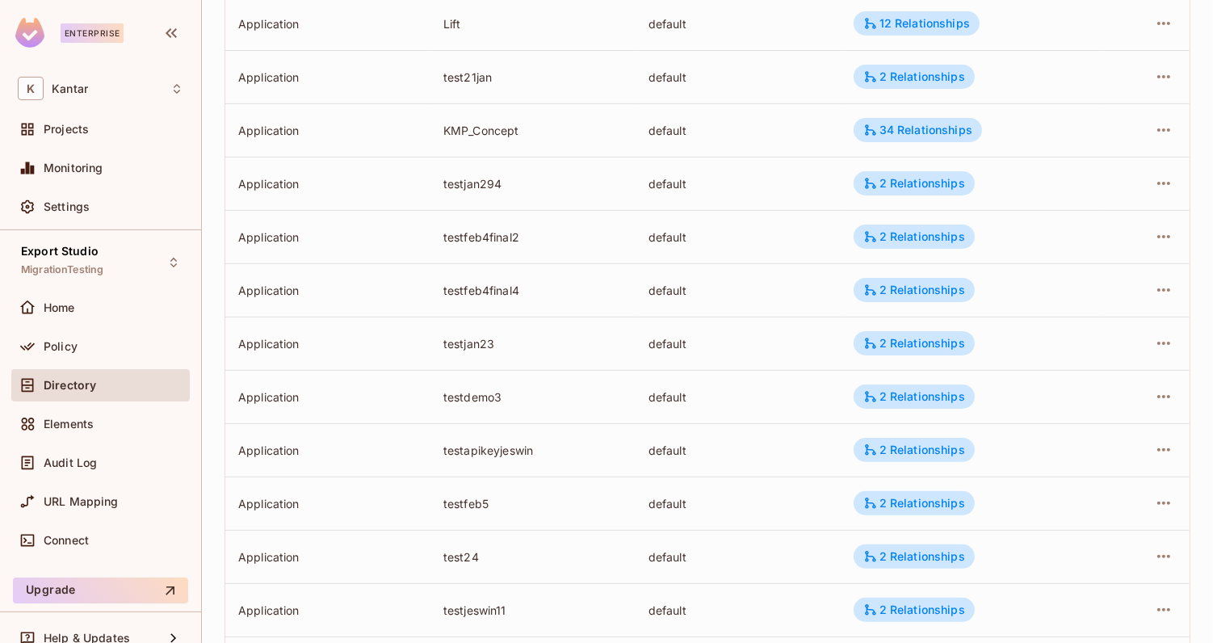
scroll to position [0, 0]
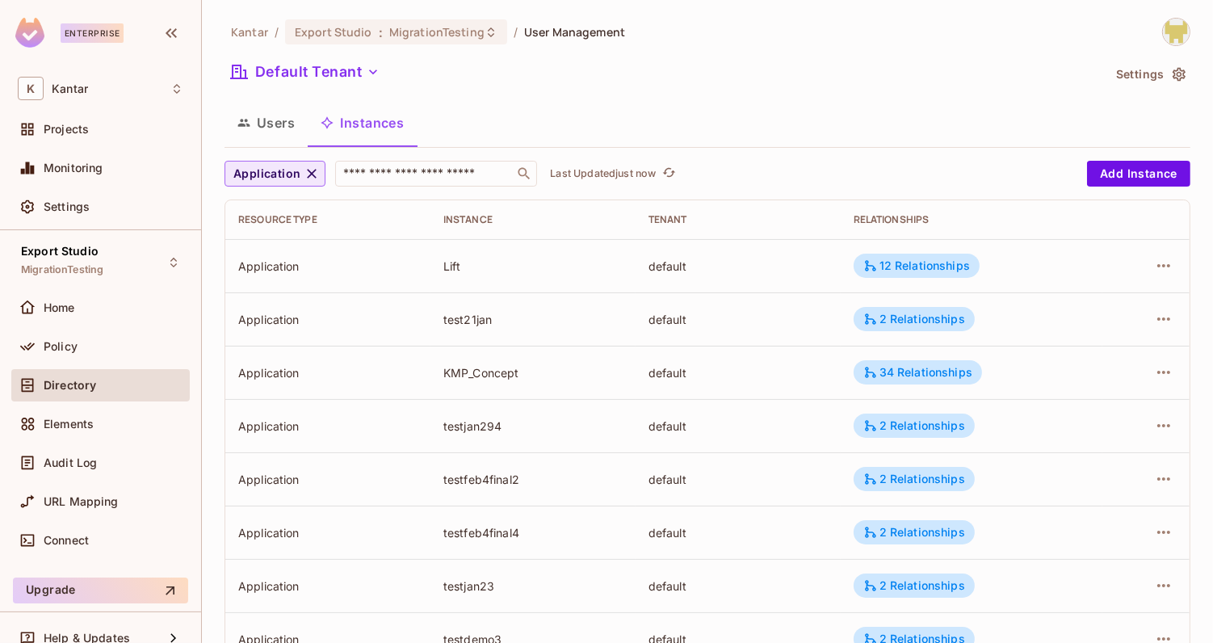
click at [270, 178] on span "Application" at bounding box center [266, 174] width 67 height 20
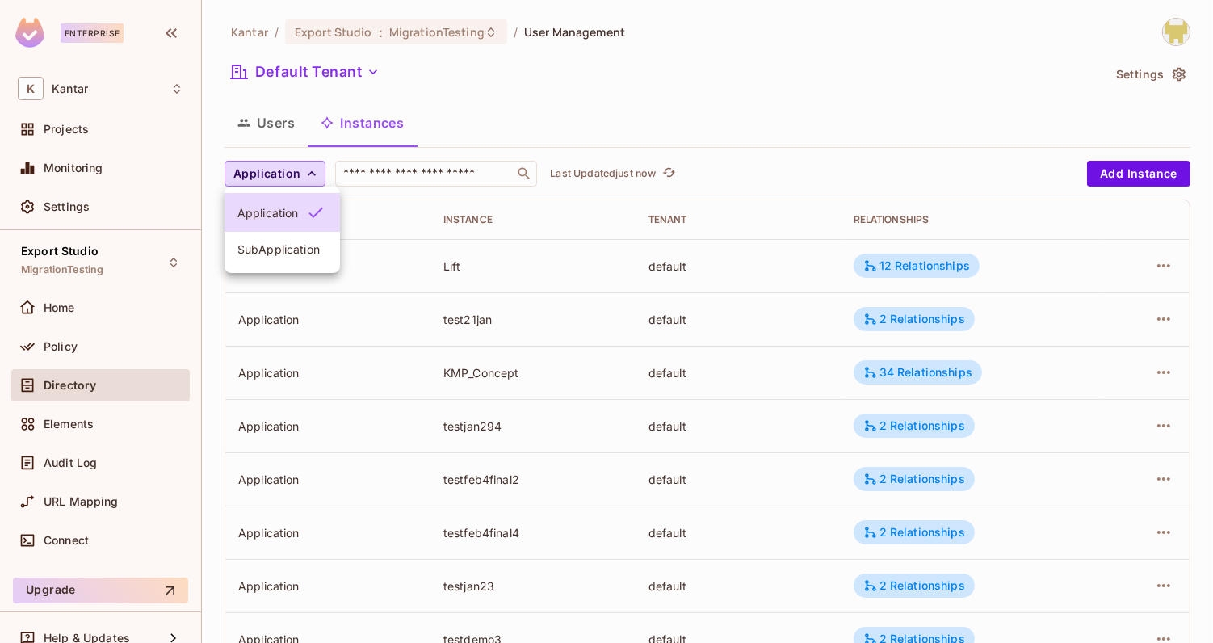
click at [270, 174] on div at bounding box center [606, 321] width 1213 height 643
click at [1181, 33] on img at bounding box center [1176, 32] width 27 height 27
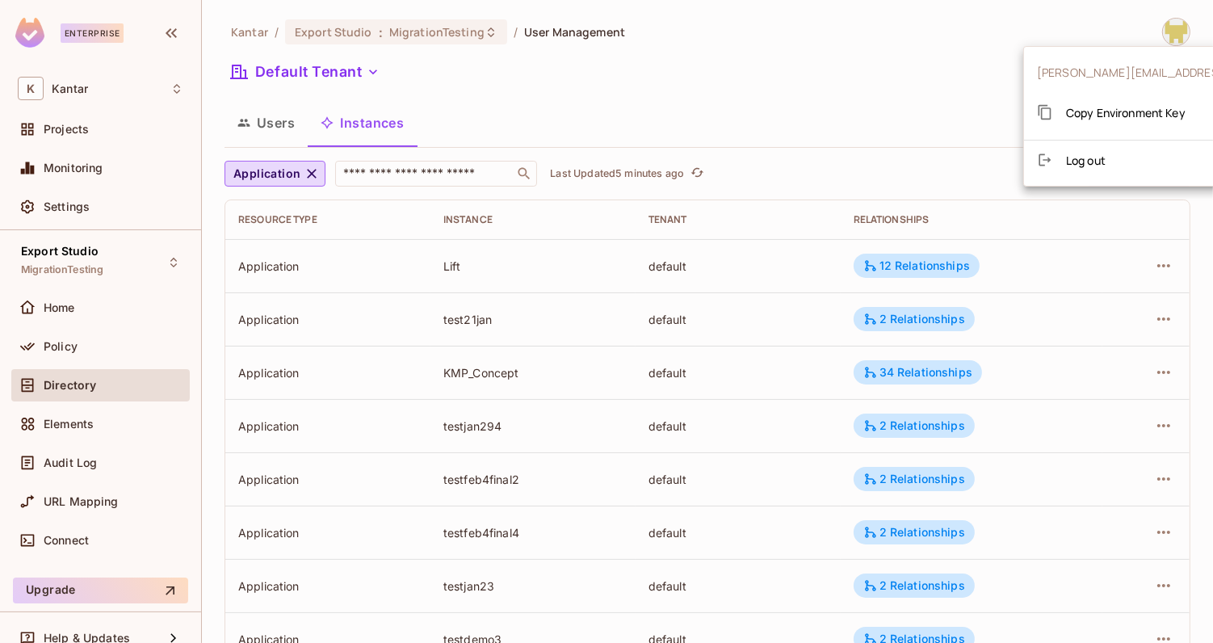
click at [1140, 109] on span "Copy Environment Key" at bounding box center [1126, 112] width 120 height 15
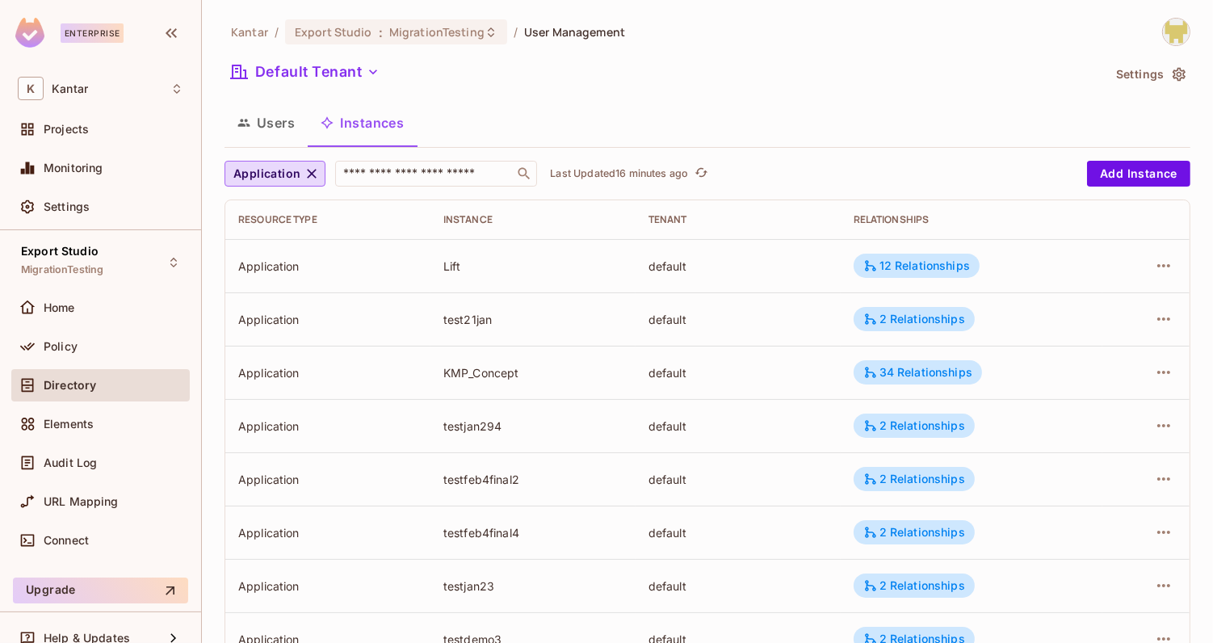
click at [267, 125] on button "Users" at bounding box center [266, 123] width 83 height 40
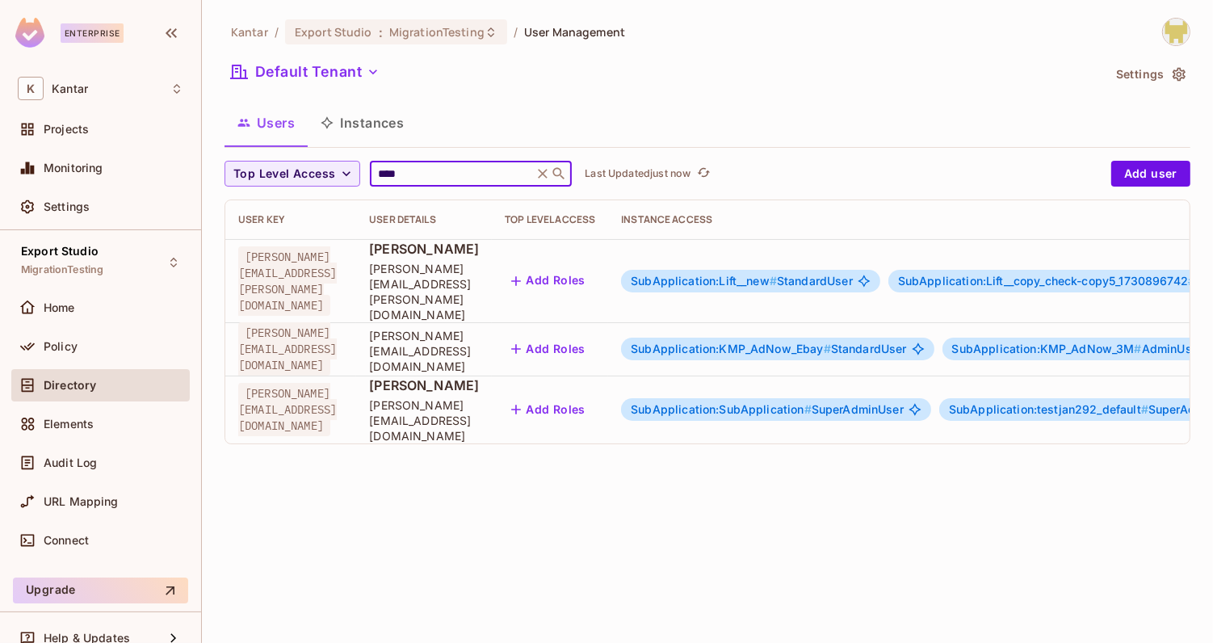
click at [443, 175] on input "****" at bounding box center [451, 174] width 153 height 16
click at [812, 402] on span "SubApplication:SubApplication #" at bounding box center [721, 409] width 181 height 14
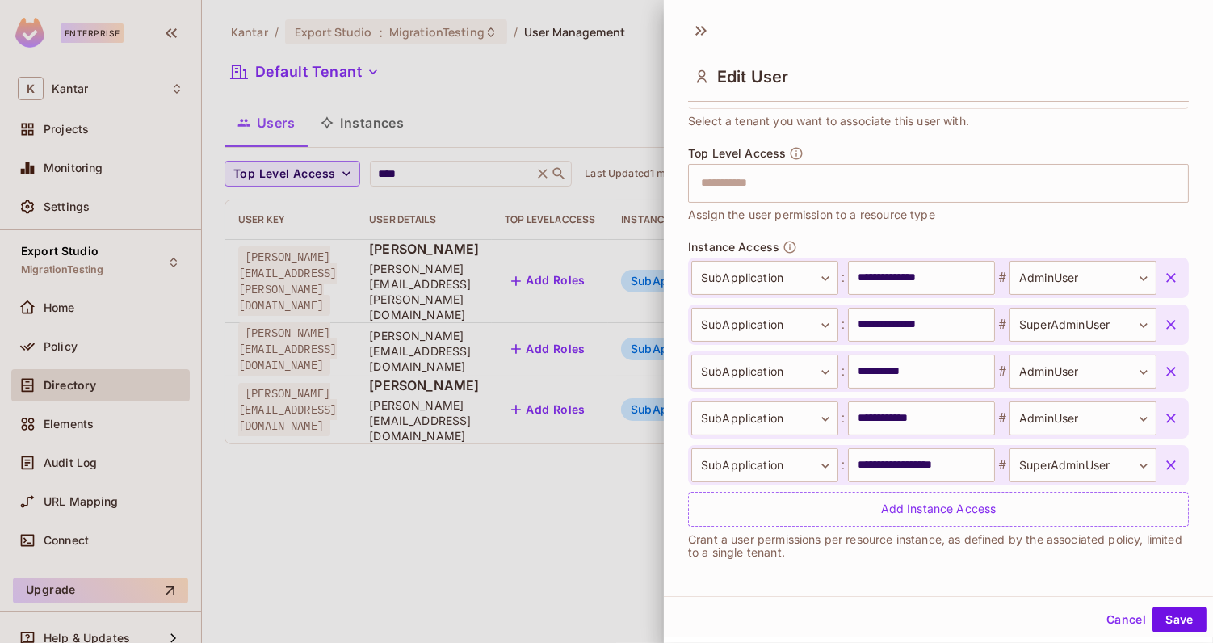
scroll to position [2, 0]
click at [1015, 208] on div "Top Level Access ​ Assign the user permission to a resource type" at bounding box center [938, 184] width 501 height 78
click at [1171, 277] on icon "button" at bounding box center [1171, 276] width 16 height 16
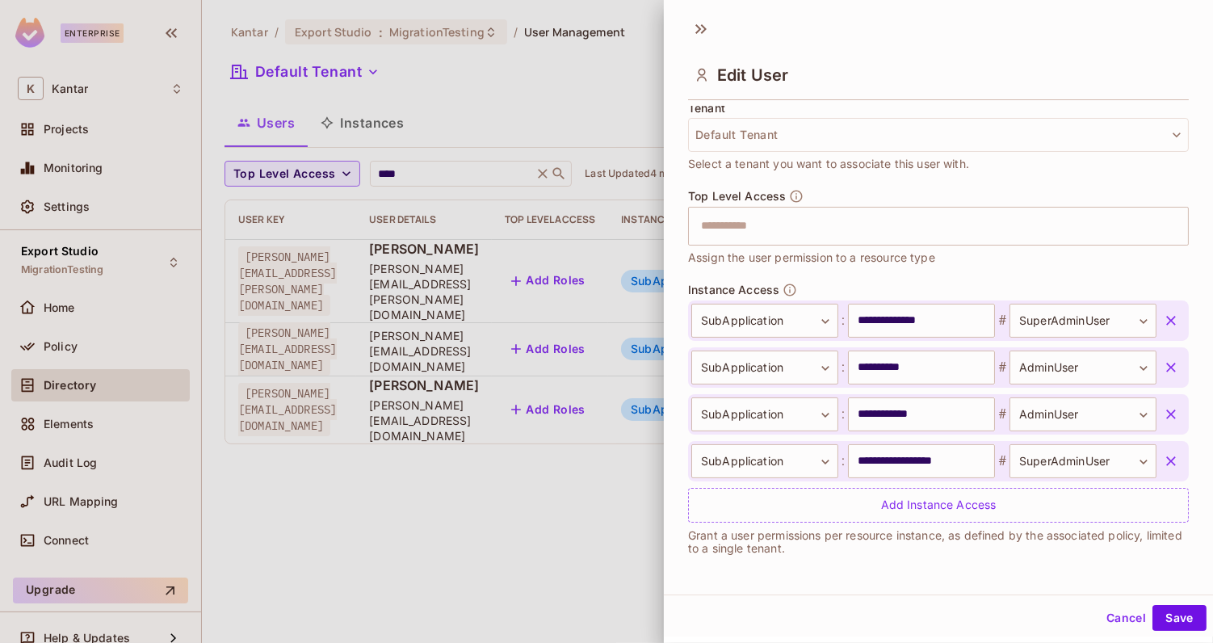
scroll to position [401, 0]
click at [1168, 325] on icon "button" at bounding box center [1171, 323] width 16 height 16
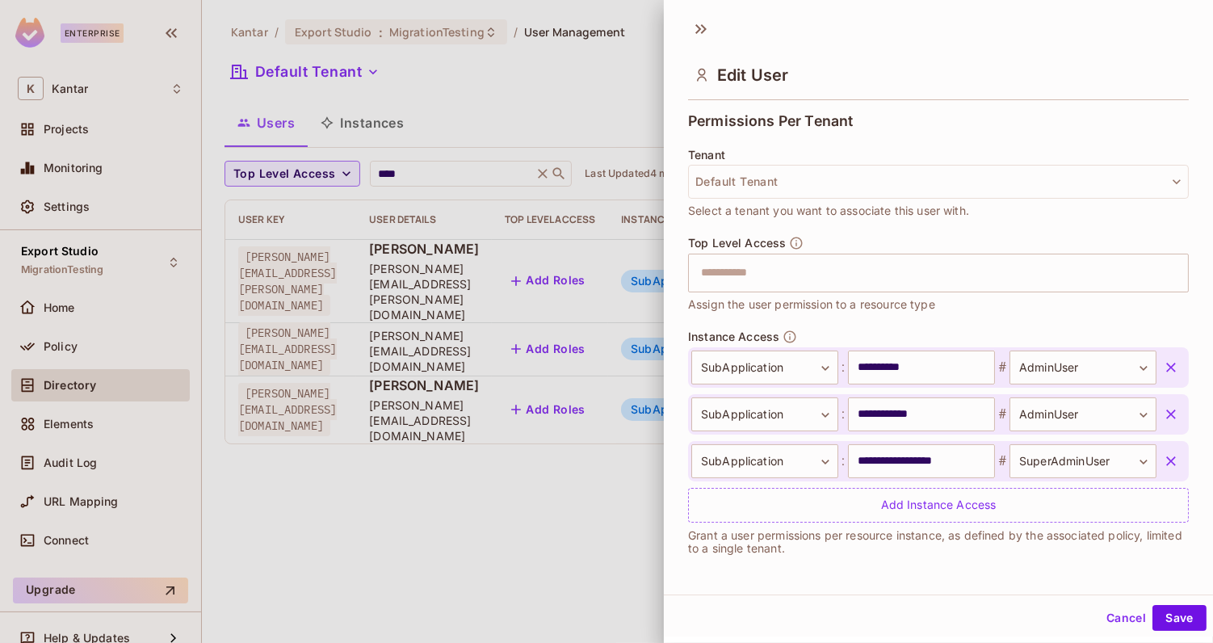
scroll to position [355, 0]
click at [1167, 371] on icon "button" at bounding box center [1172, 370] width 10 height 10
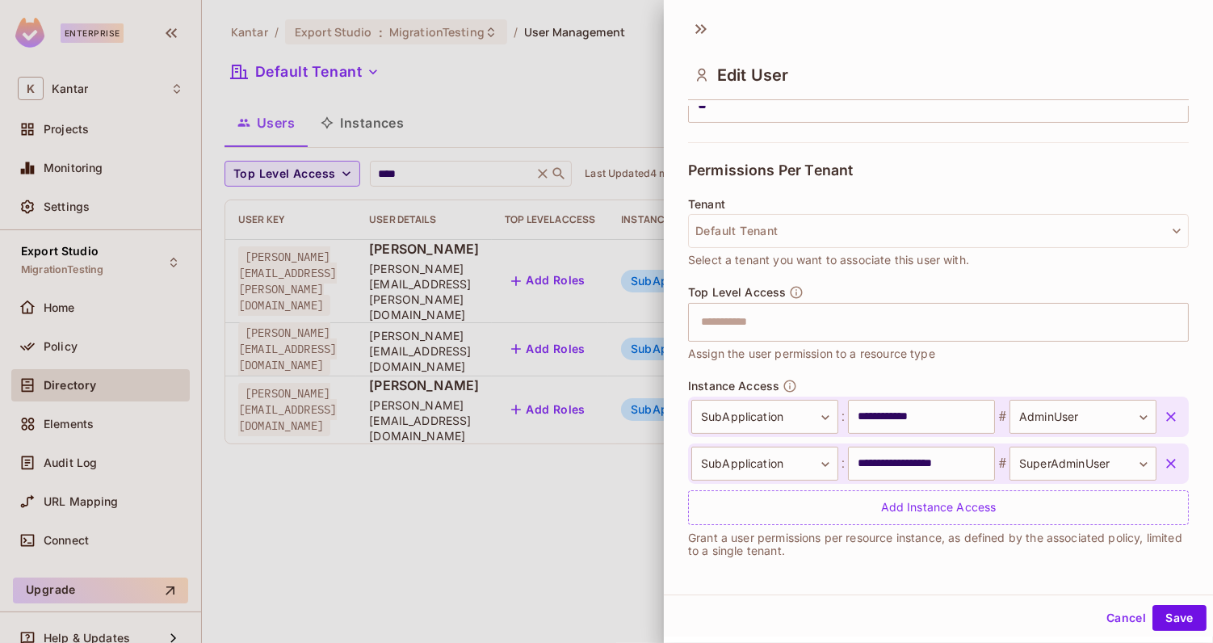
click at [1169, 413] on icon "button" at bounding box center [1172, 417] width 10 height 10
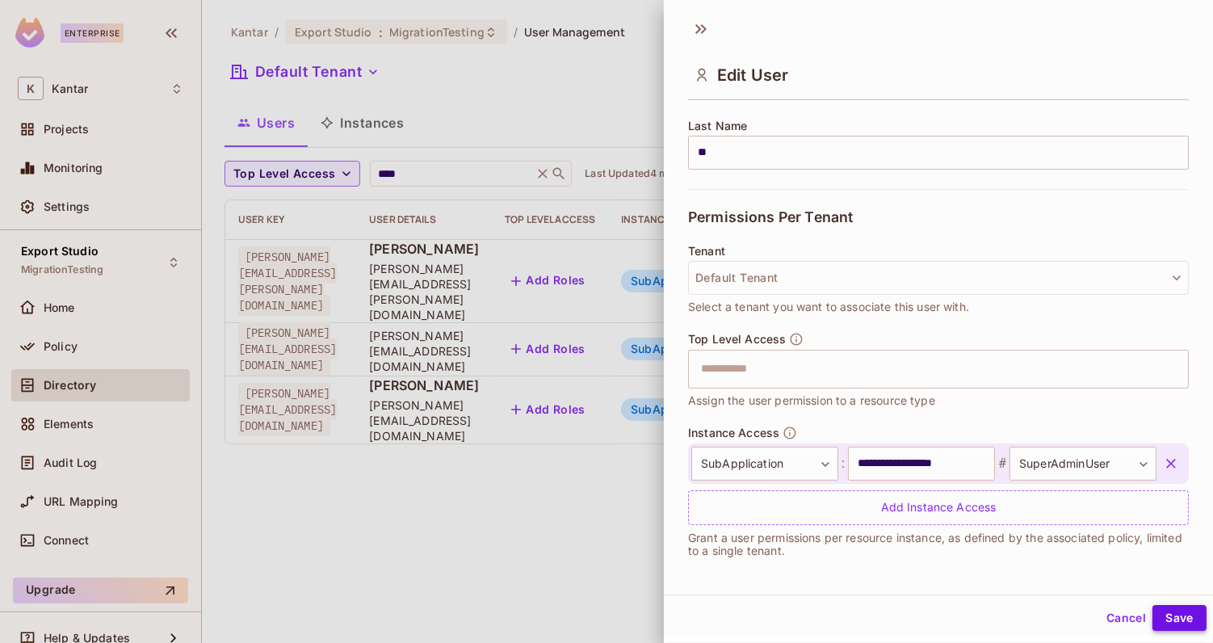
click at [1179, 620] on button "Save" at bounding box center [1180, 618] width 54 height 26
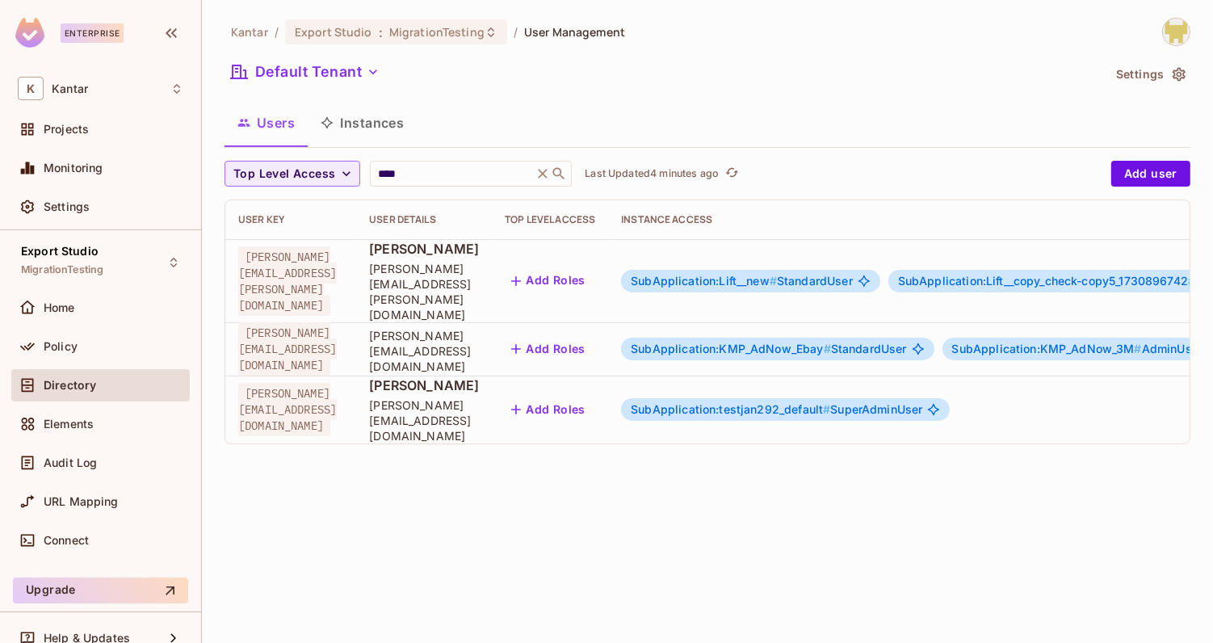
click at [792, 402] on span "SubApplication:testjan292_default #" at bounding box center [731, 409] width 200 height 14
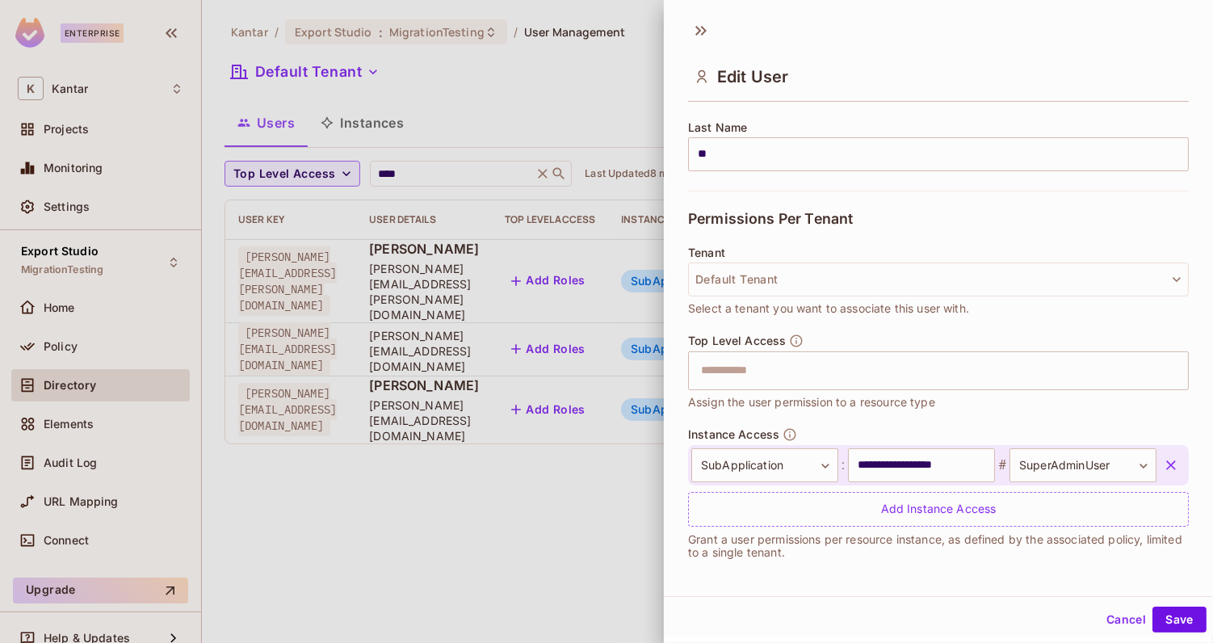
scroll to position [2, 0]
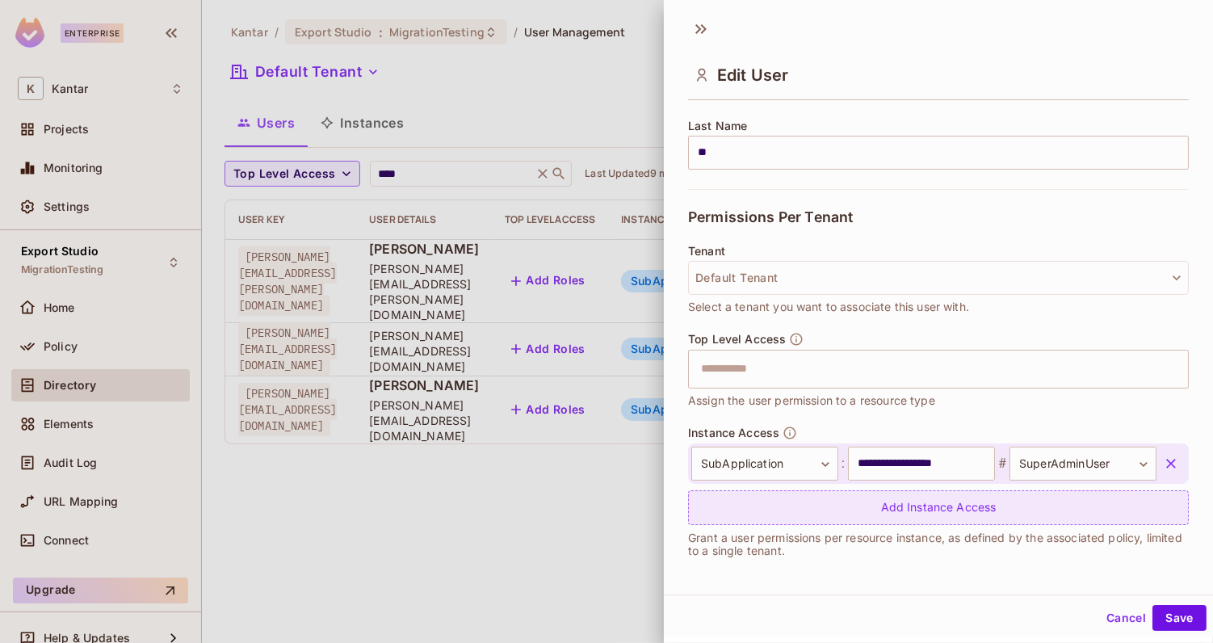
click at [899, 505] on div "Add Instance Access" at bounding box center [938, 507] width 501 height 35
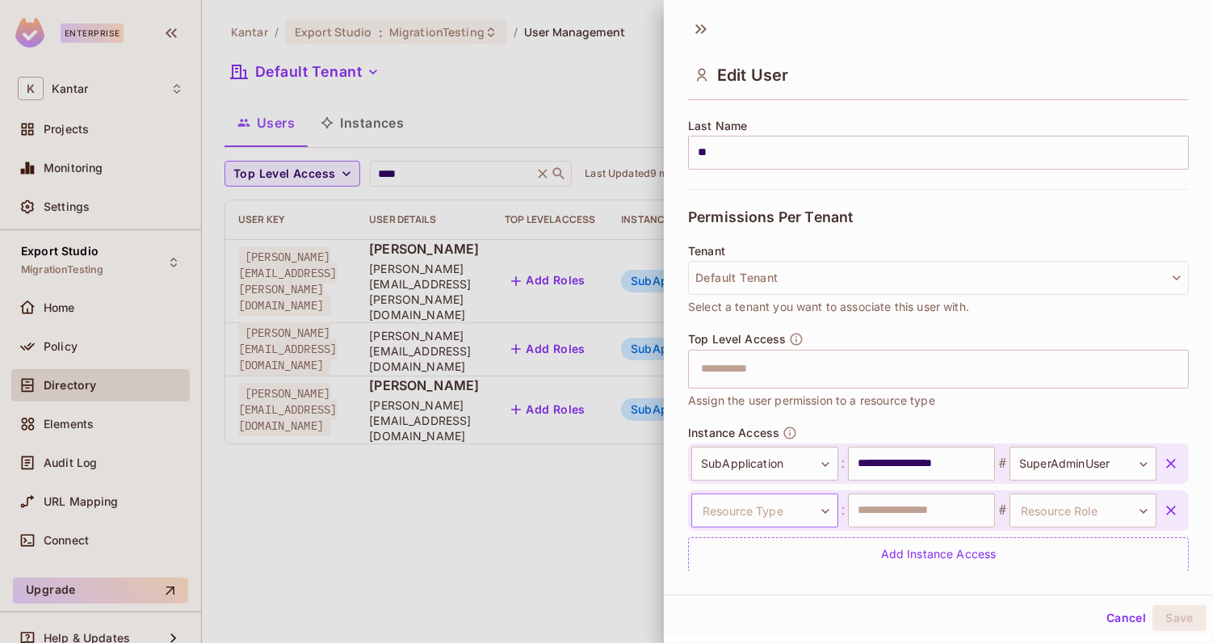
click at [780, 510] on body "**********" at bounding box center [606, 321] width 1213 height 643
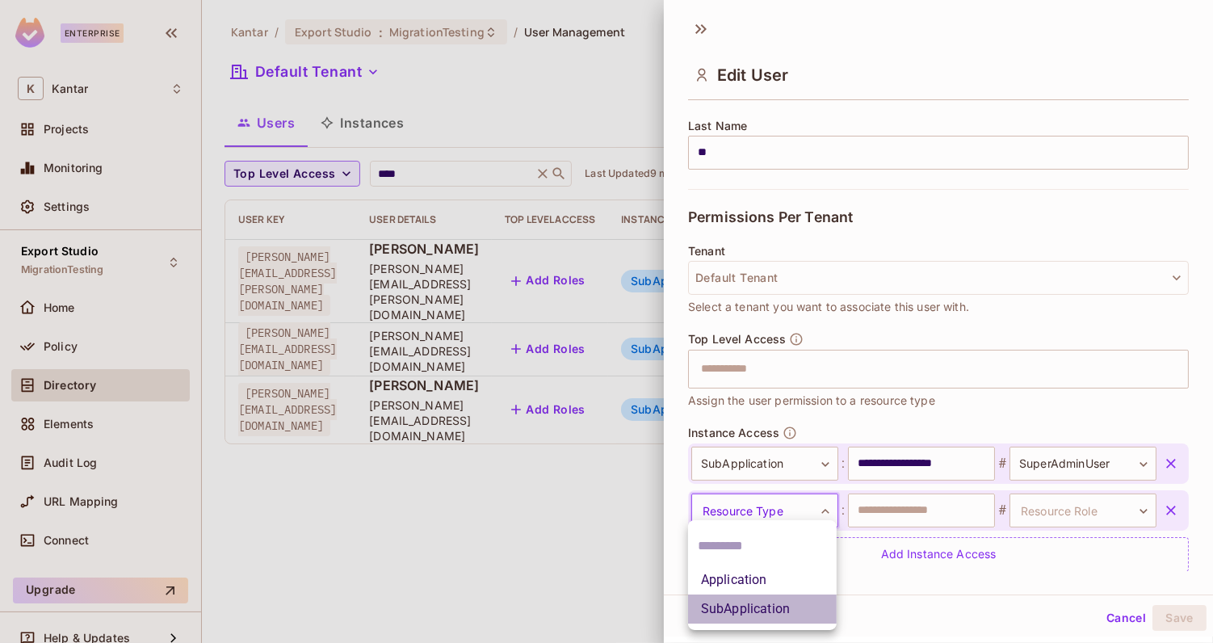
click at [750, 606] on li "SubApplication" at bounding box center [762, 609] width 149 height 29
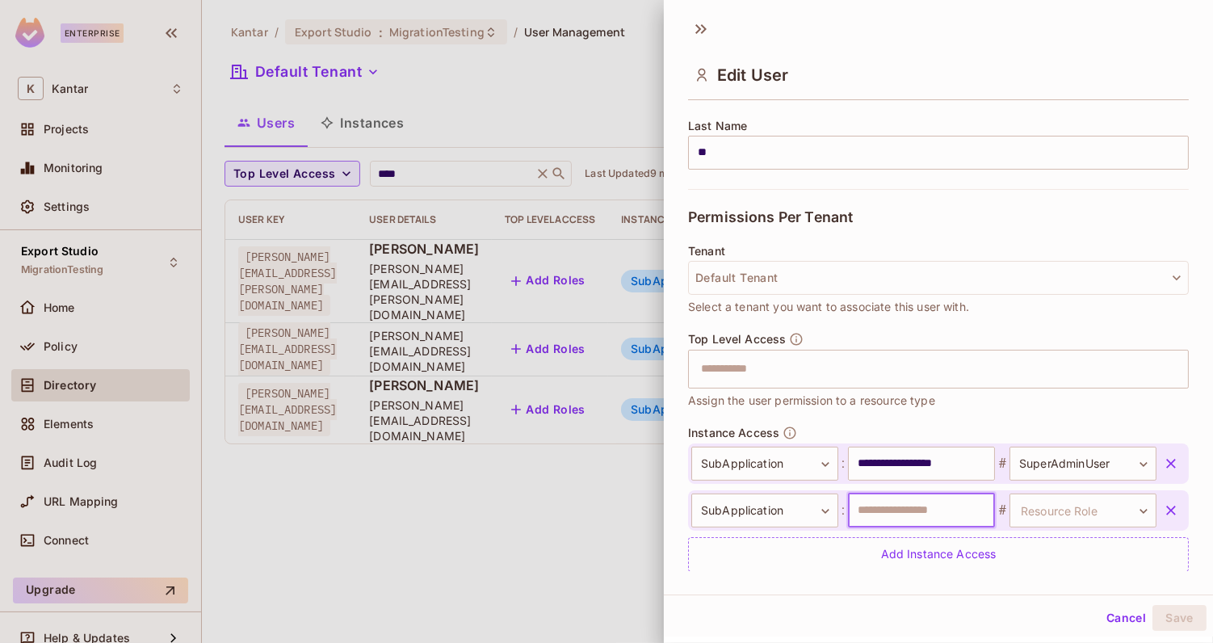
click at [893, 519] on input "text" at bounding box center [921, 511] width 147 height 34
type input "**********"
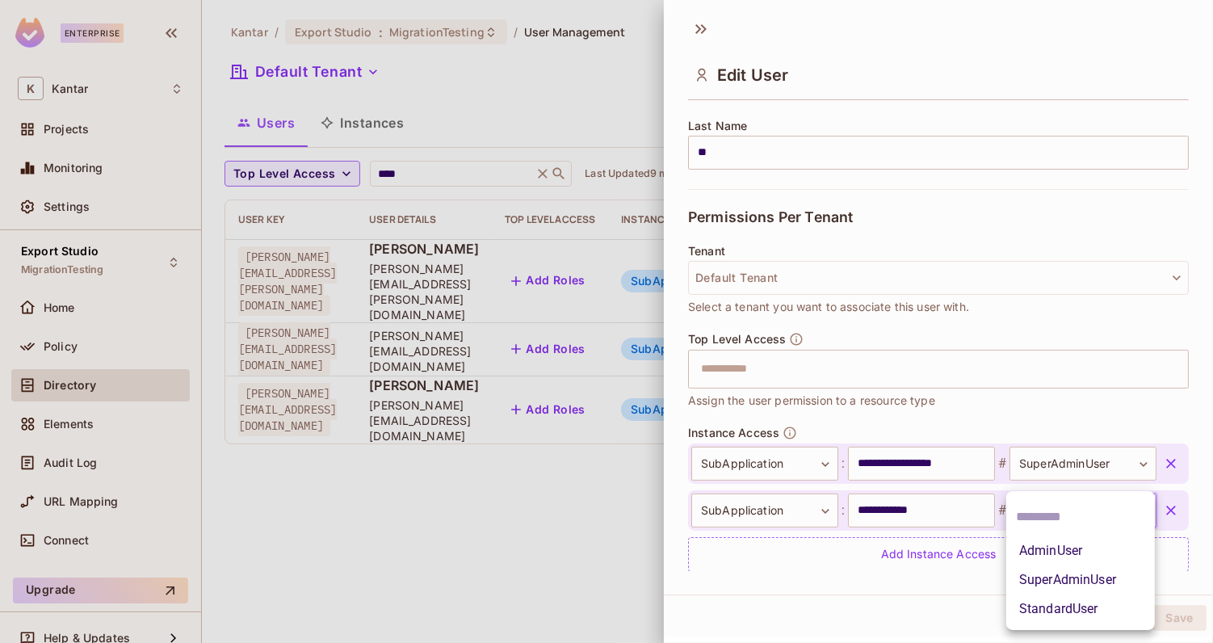
click at [1047, 513] on body "**********" at bounding box center [606, 321] width 1213 height 643
click at [1047, 553] on li "AdminUser" at bounding box center [1081, 550] width 149 height 29
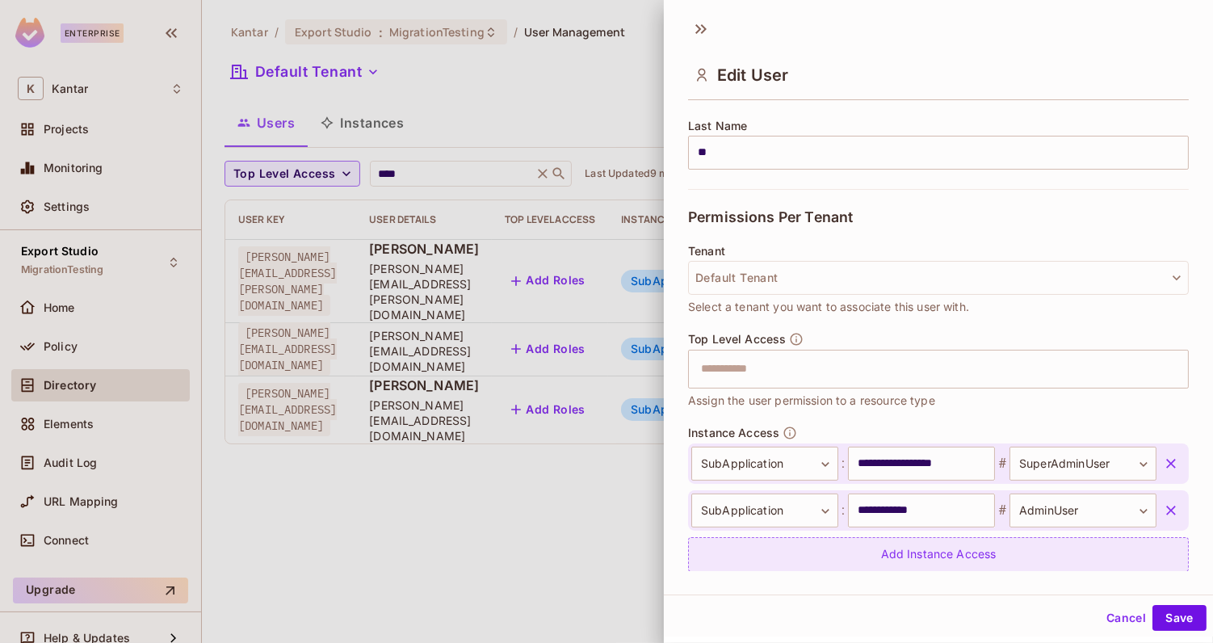
scroll to position [308, 0]
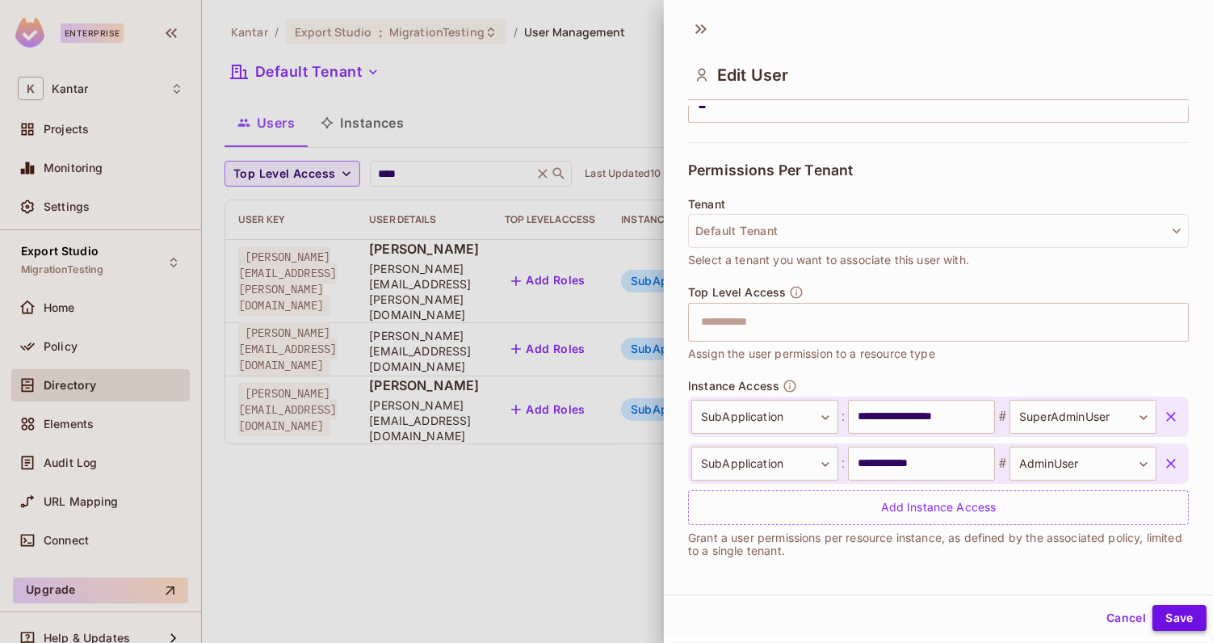
click at [1188, 628] on button "Save" at bounding box center [1180, 618] width 54 height 26
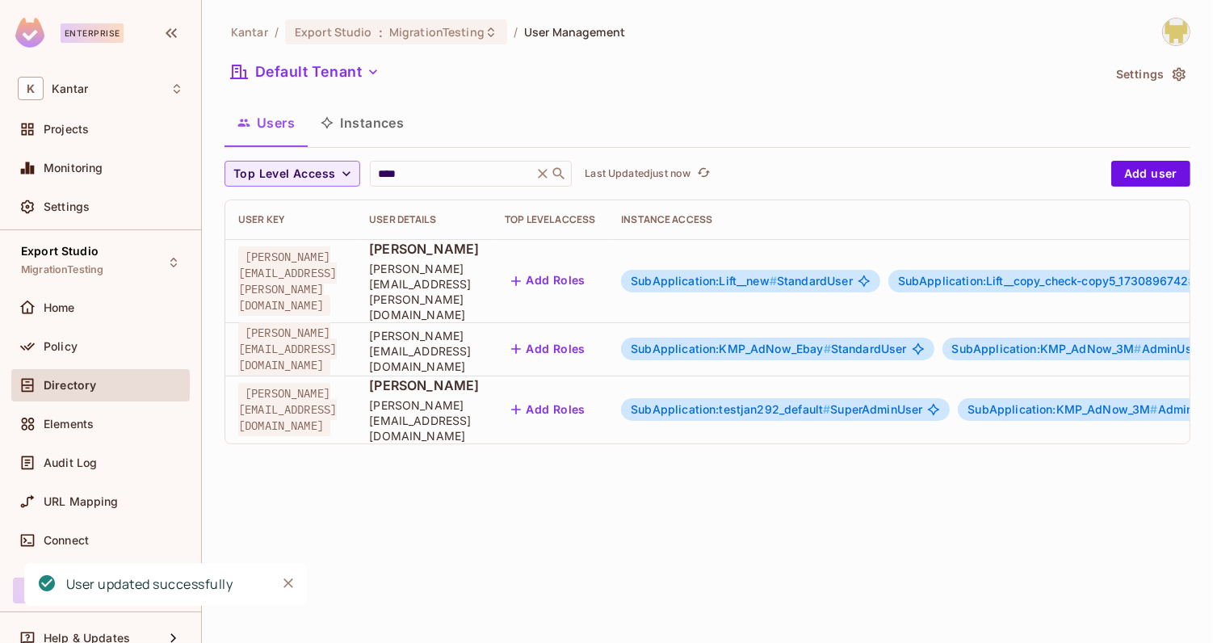
click at [830, 402] on span "SubApplication:testjan292_default #" at bounding box center [731, 409] width 200 height 14
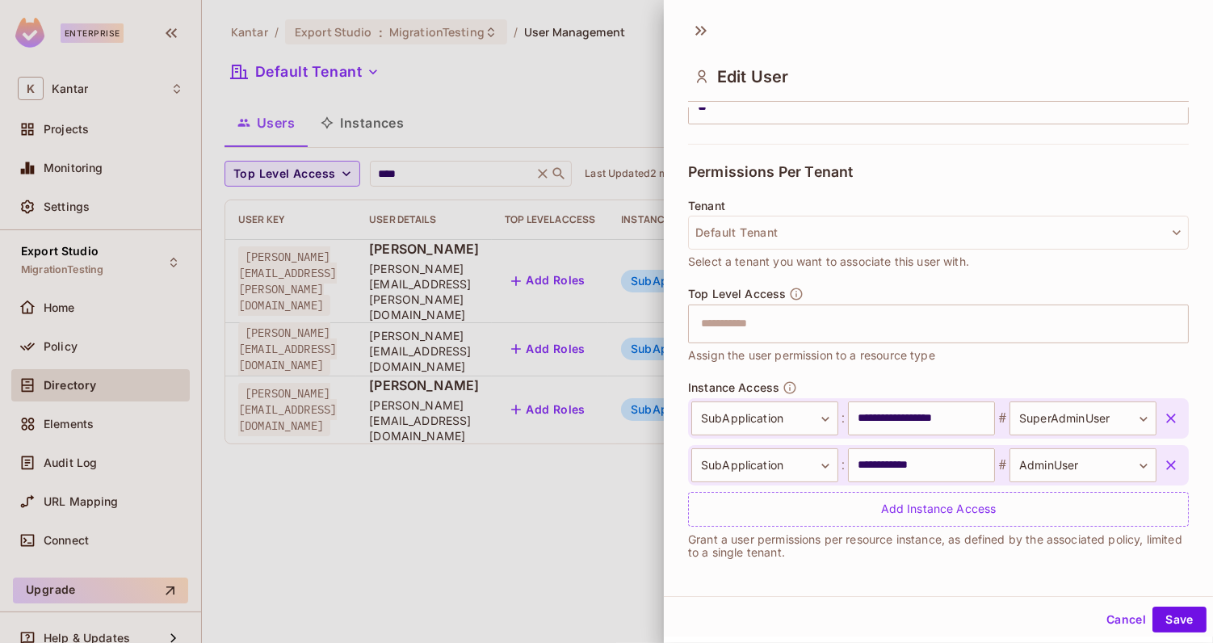
scroll to position [2, 0]
click at [889, 186] on div "Permissions Per Tenant" at bounding box center [938, 170] width 501 height 56
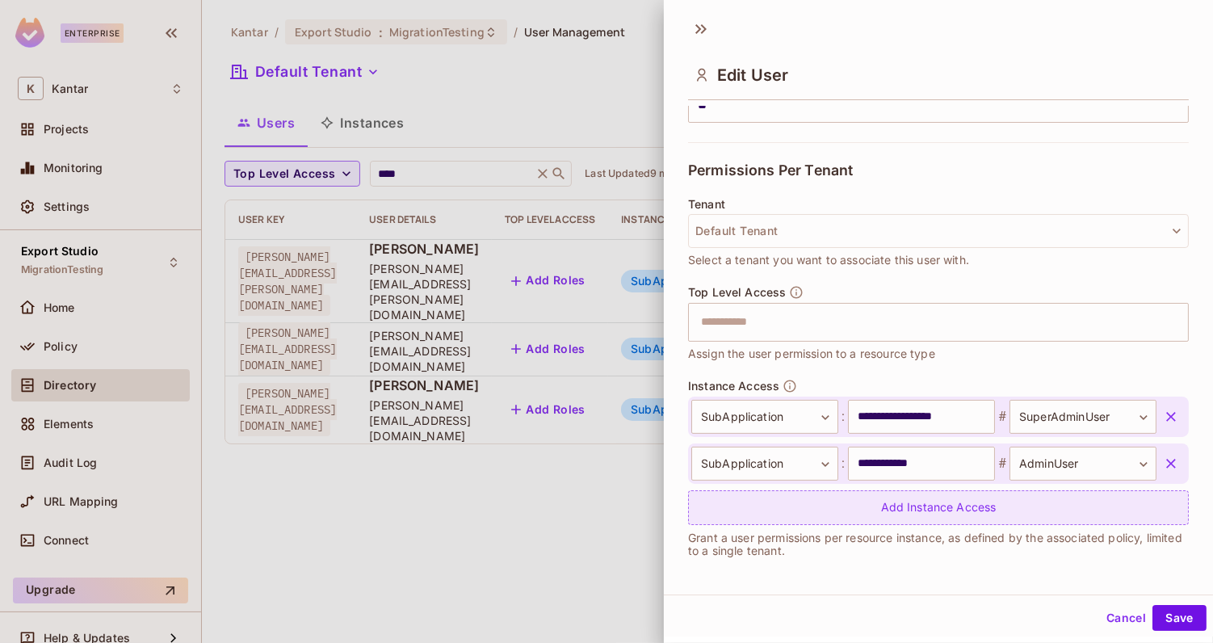
click at [784, 494] on div "Add Instance Access" at bounding box center [938, 507] width 501 height 35
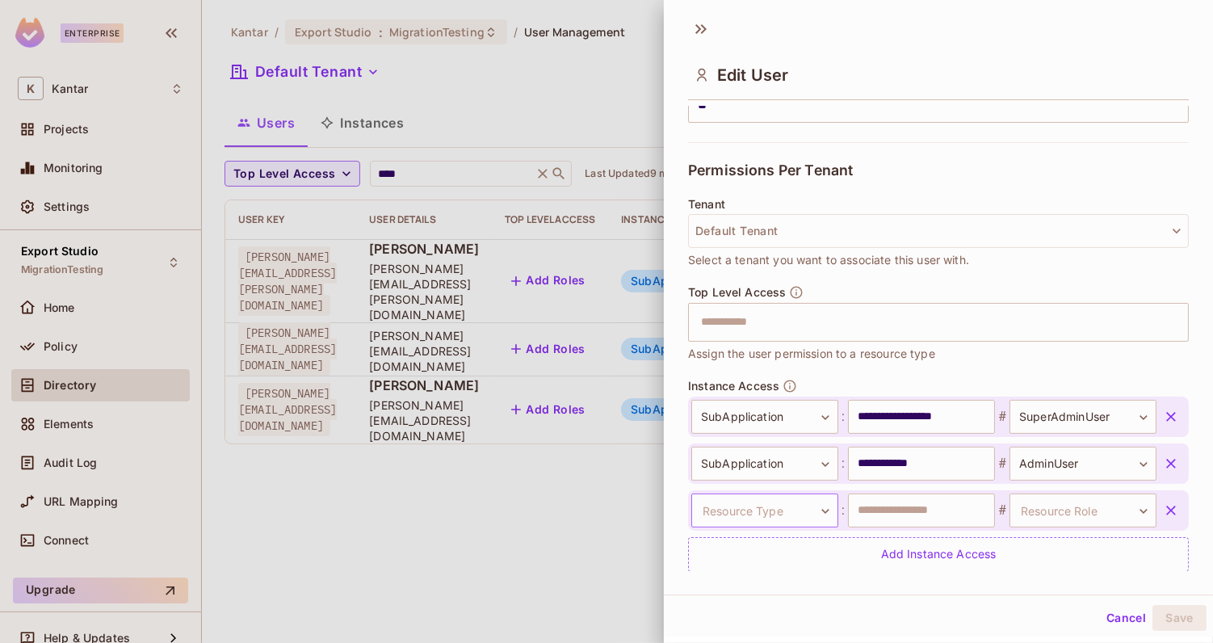
click at [773, 498] on body "**********" at bounding box center [606, 321] width 1213 height 643
click at [742, 602] on li "SubApplication" at bounding box center [762, 609] width 149 height 29
click at [922, 513] on input "text" at bounding box center [921, 511] width 147 height 34
type input "**********"
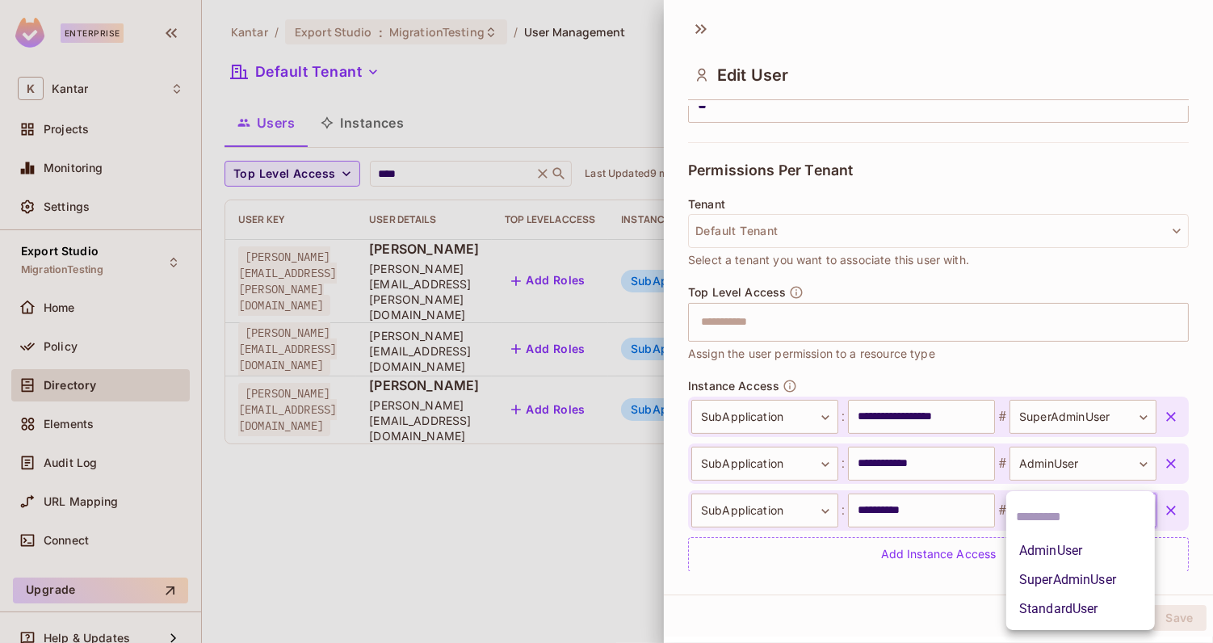
click at [1060, 498] on body "**********" at bounding box center [606, 321] width 1213 height 643
click at [1057, 556] on li "AdminUser" at bounding box center [1081, 550] width 149 height 29
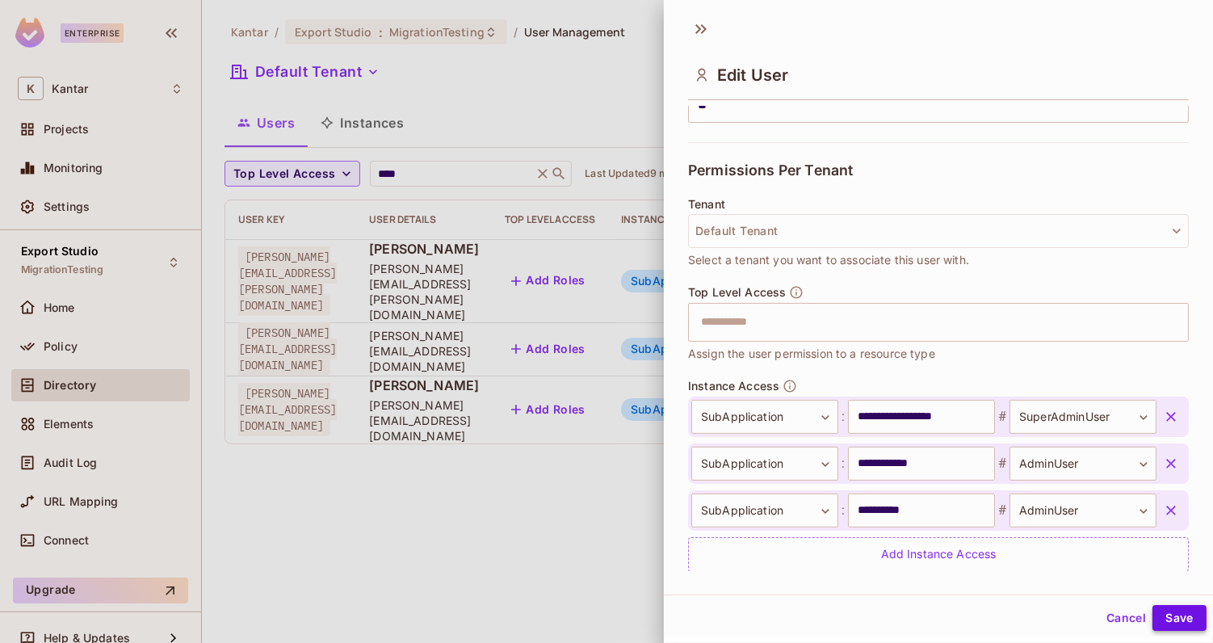
click at [1171, 618] on button "Save" at bounding box center [1180, 618] width 54 height 26
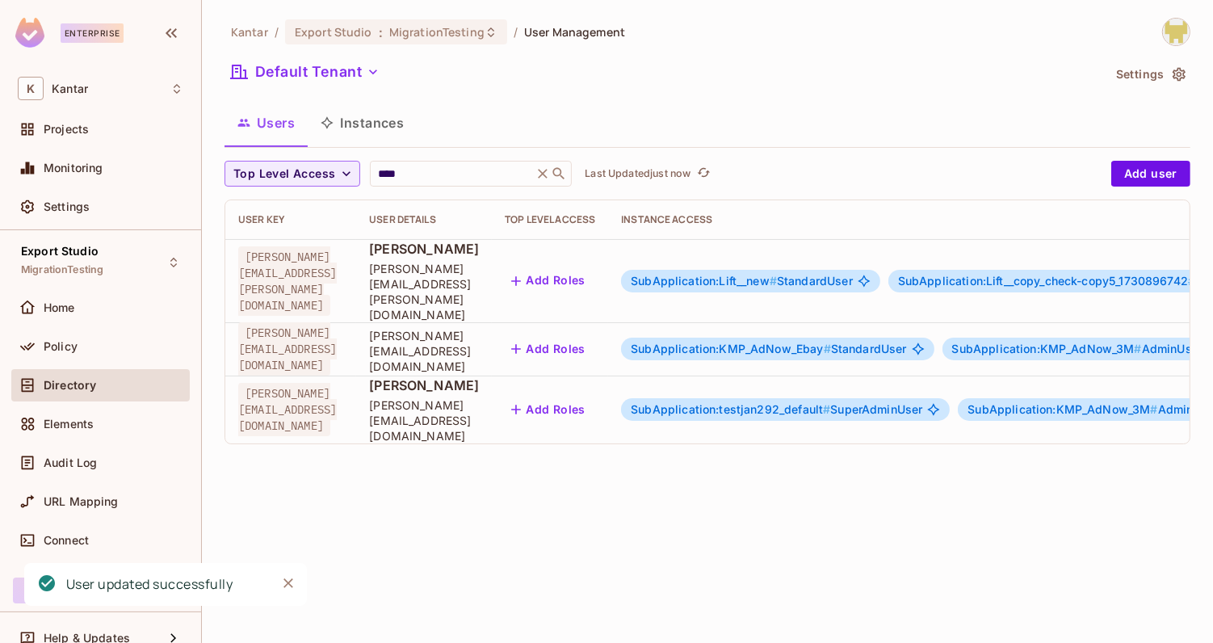
click at [830, 402] on span "SubApplication:testjan292_default #" at bounding box center [731, 409] width 200 height 14
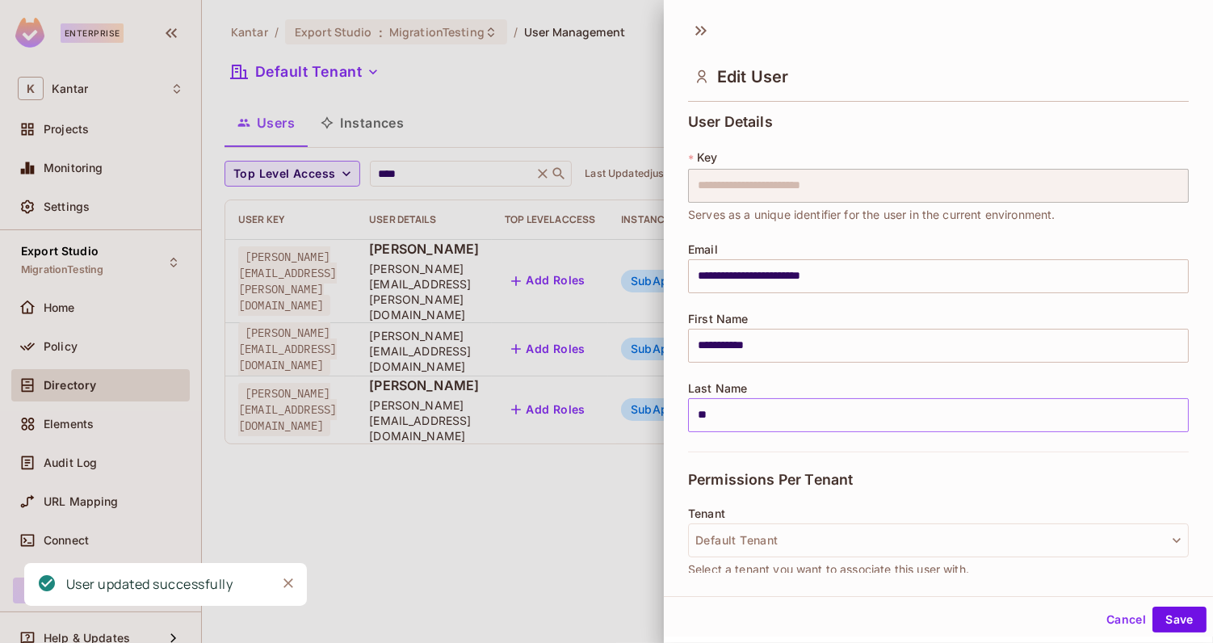
scroll to position [355, 0]
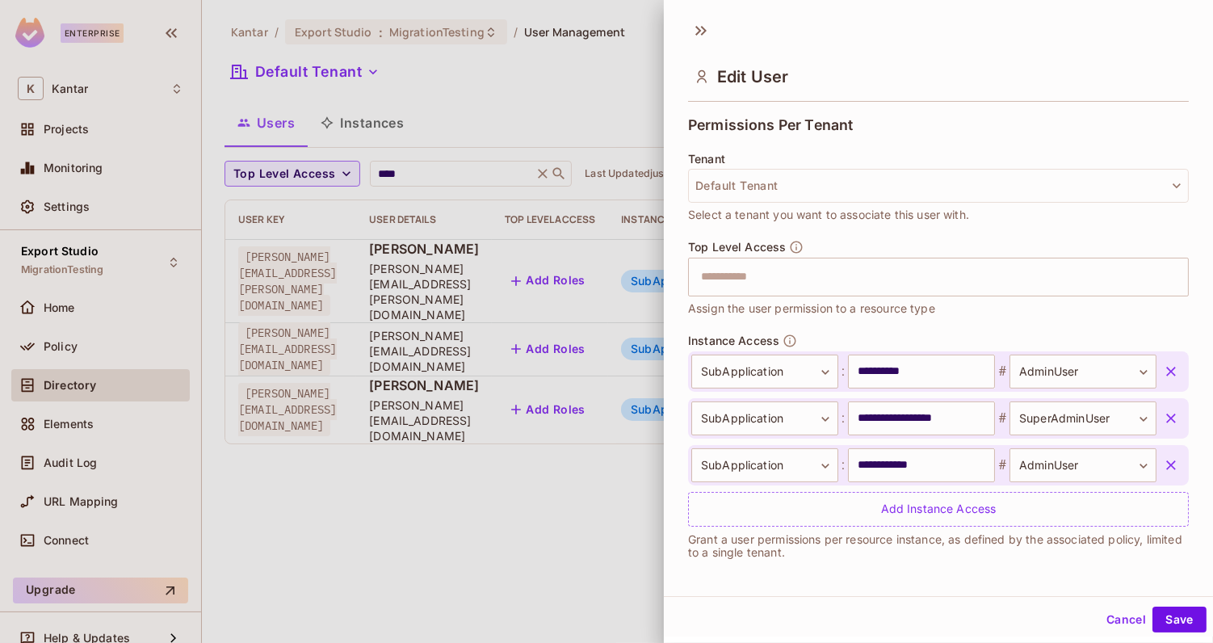
click at [1167, 413] on icon "button" at bounding box center [1171, 418] width 16 height 16
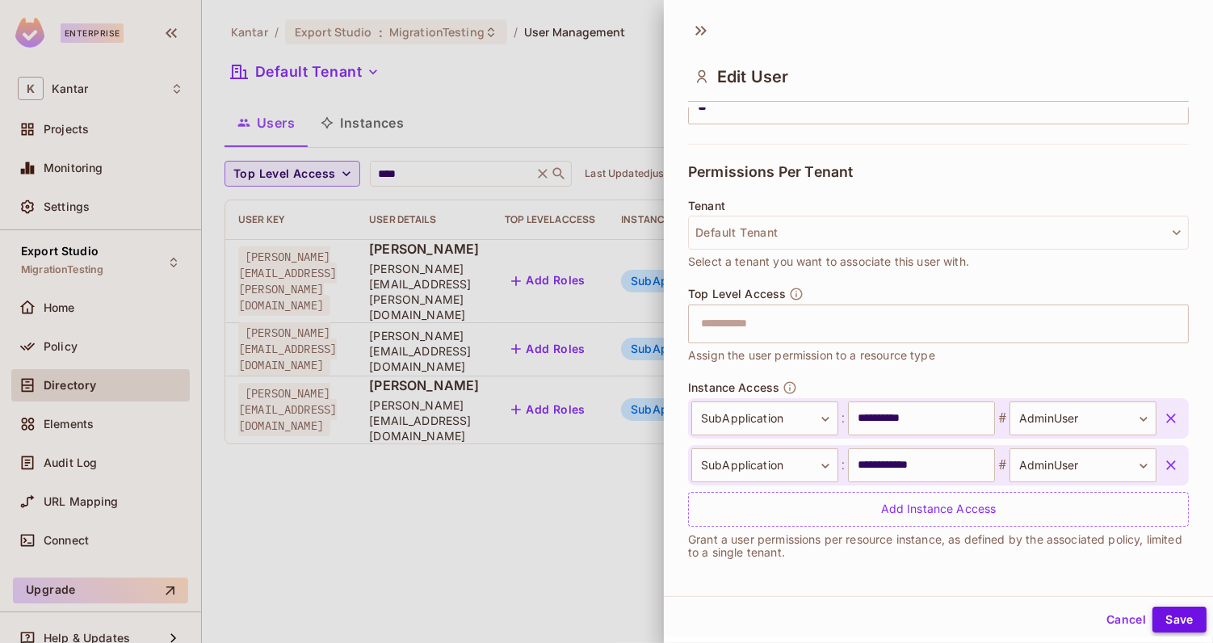
click at [1169, 619] on button "Save" at bounding box center [1180, 620] width 54 height 26
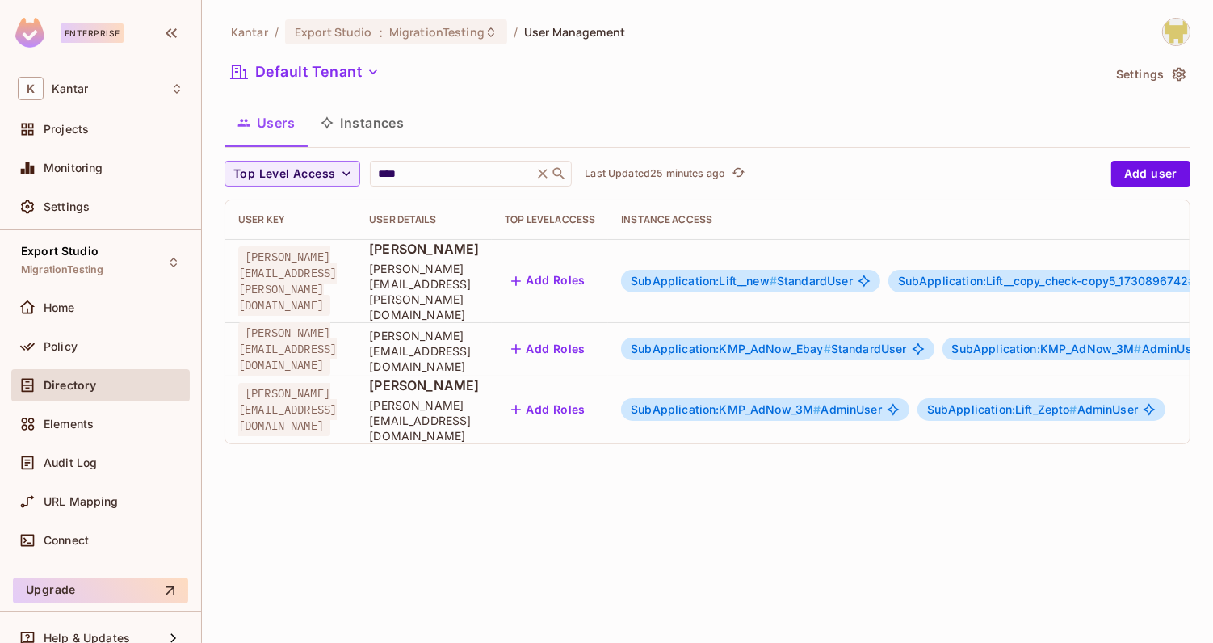
click at [603, 72] on div "Default Tenant" at bounding box center [663, 74] width 877 height 31
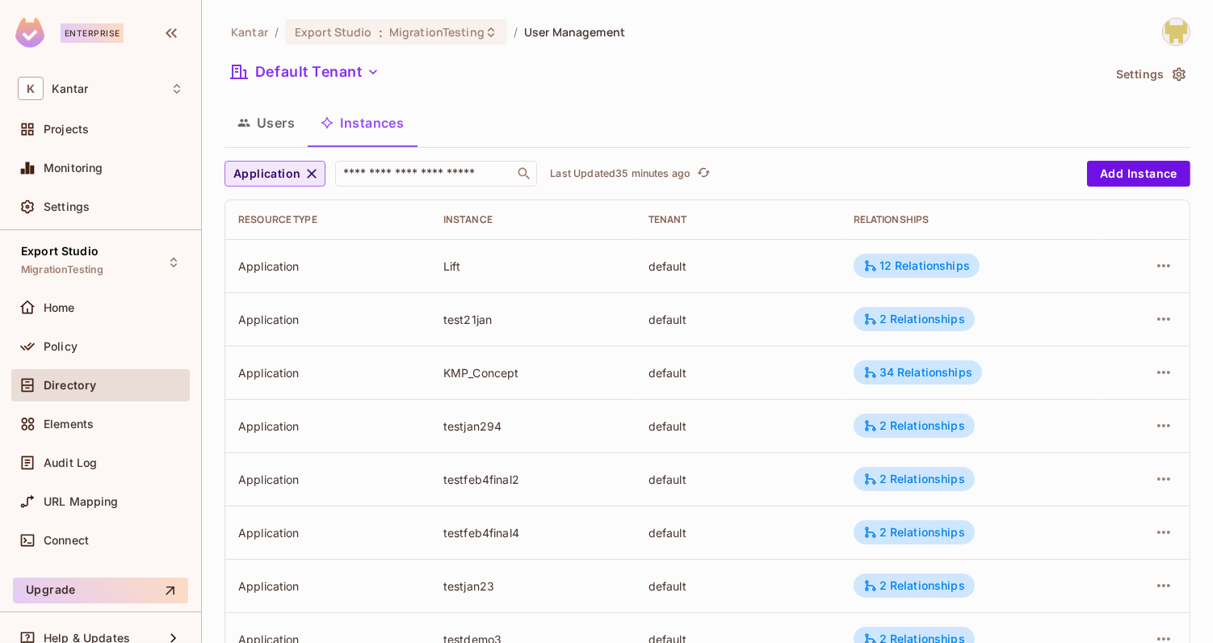
click at [267, 180] on span "Application" at bounding box center [266, 174] width 67 height 20
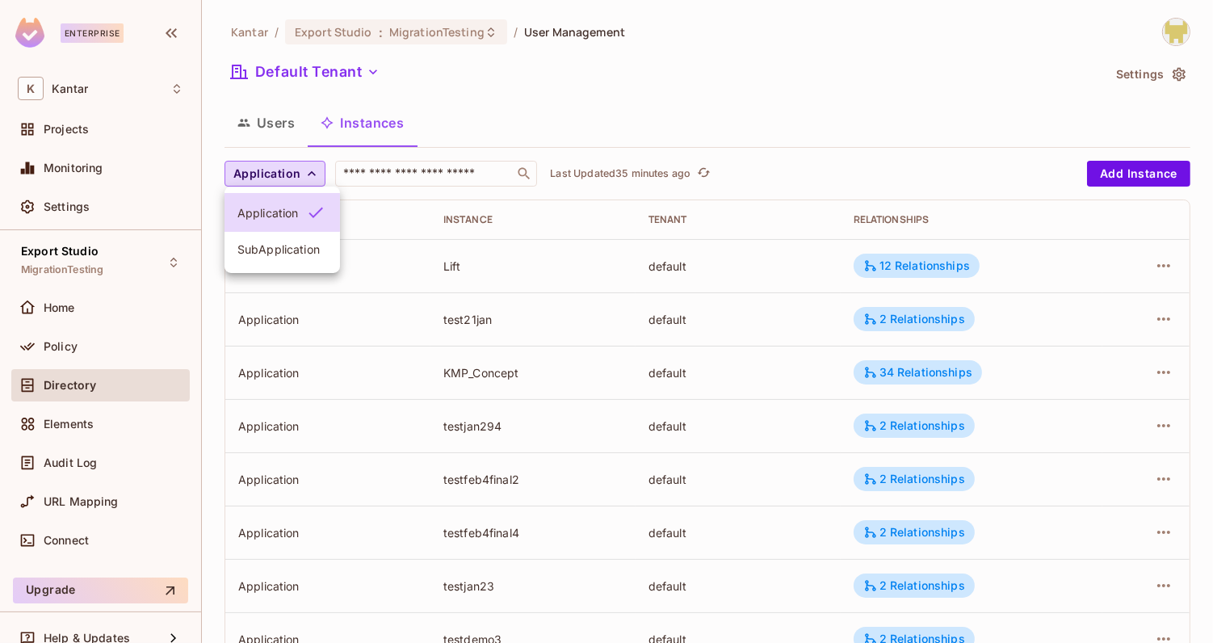
click at [289, 255] on span "SubApplication" at bounding box center [283, 249] width 90 height 15
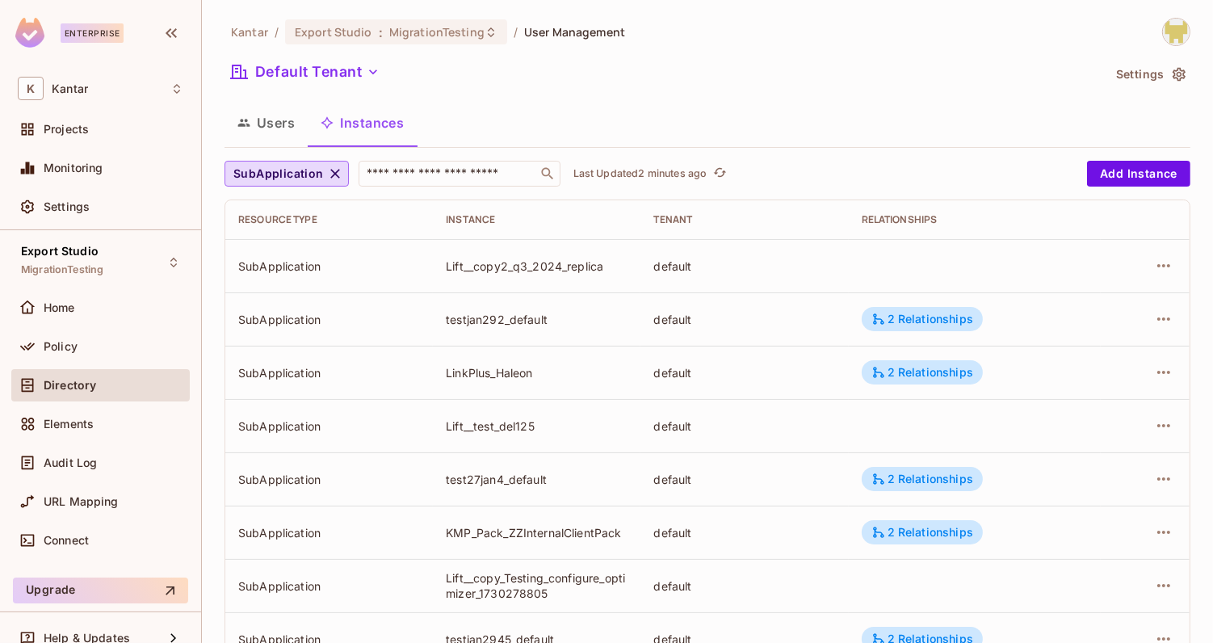
click at [627, 99] on div "Kantar / Export Studio : MigrationTesting / User Management Default Tenant Sett…" at bounding box center [708, 562] width 966 height 1088
click at [773, 120] on div "Users Instances" at bounding box center [708, 123] width 966 height 40
